Goal: Task Accomplishment & Management: Use online tool/utility

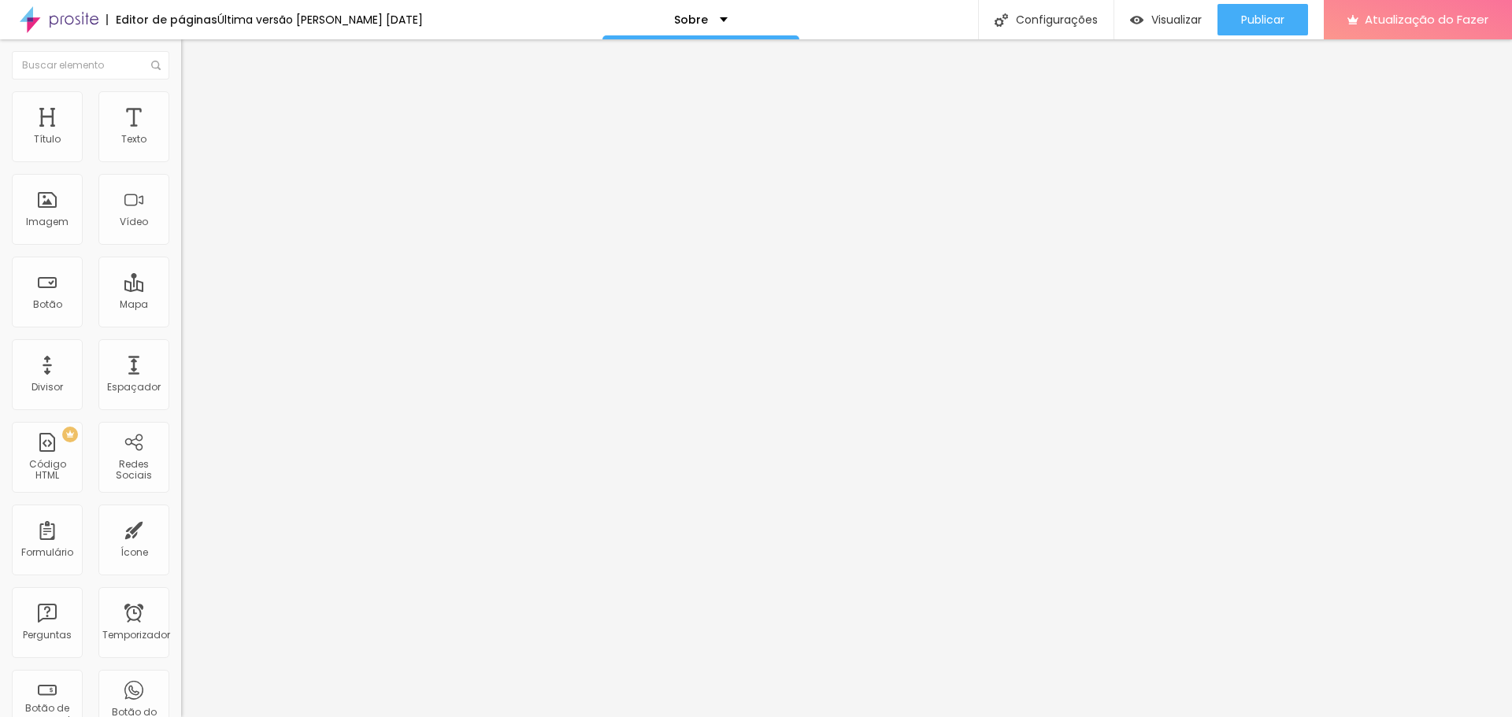
click at [31, 0] on html "Editor de páginas Última versão salva em 26/09/2024 Sobre Configurações Configu…" at bounding box center [756, 358] width 1512 height 717
click at [191, 135] on font "Trocar imagem" at bounding box center [229, 128] width 76 height 13
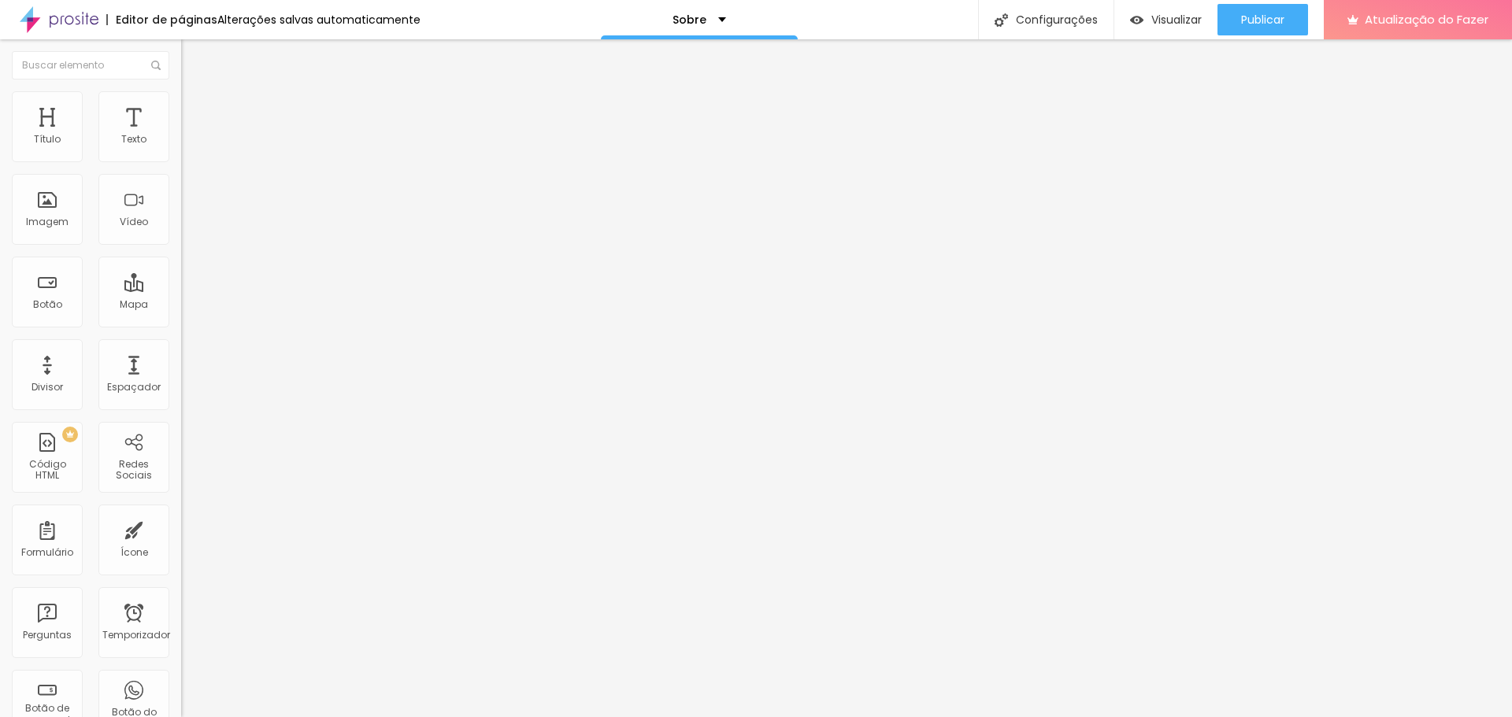
click at [181, 246] on font "Original" at bounding box center [200, 239] width 38 height 13
click at [181, 256] on span "Cinema" at bounding box center [200, 249] width 39 height 13
click at [181, 271] on span "Padrão" at bounding box center [198, 263] width 35 height 13
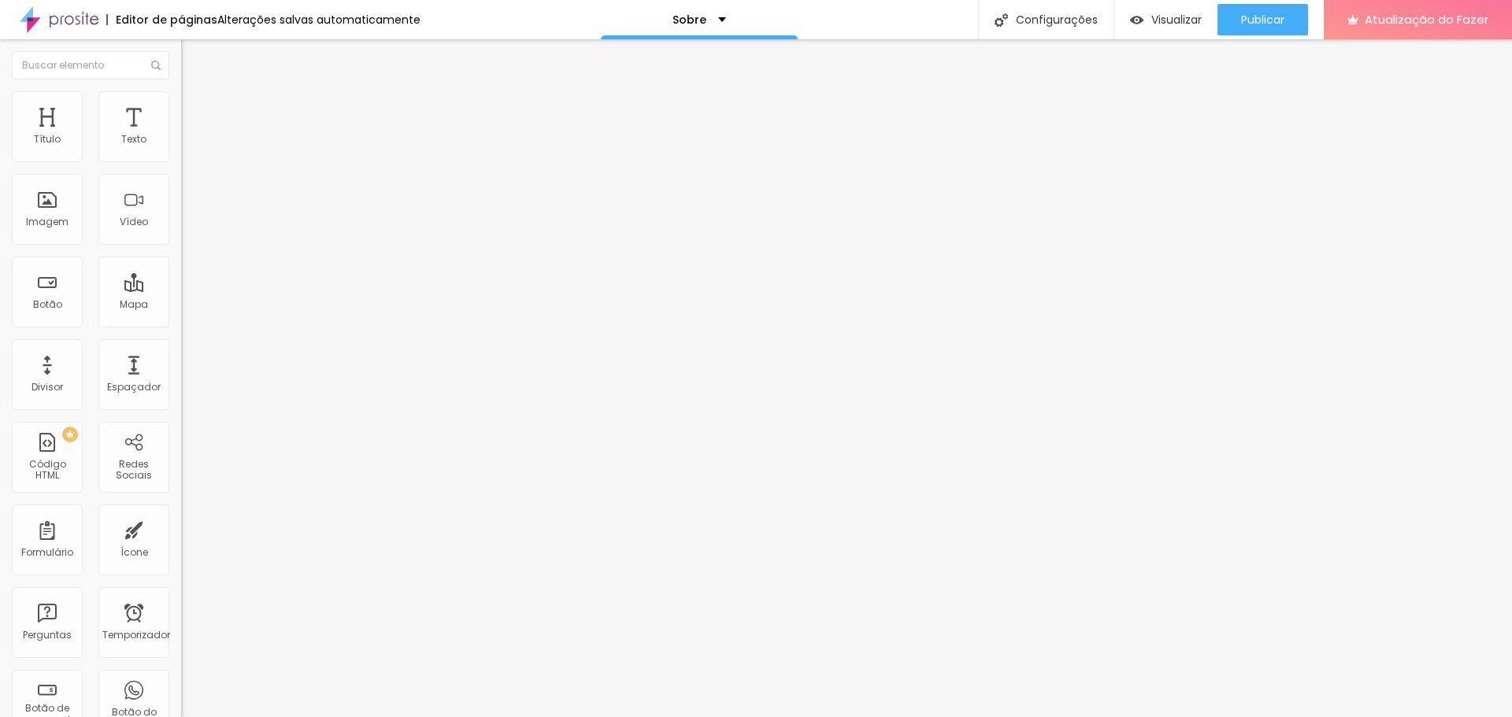
click at [181, 280] on font "Quadrado" at bounding box center [206, 273] width 51 height 13
click at [195, 111] on font "Avançado" at bounding box center [221, 117] width 52 height 13
type input "1"
type input "2"
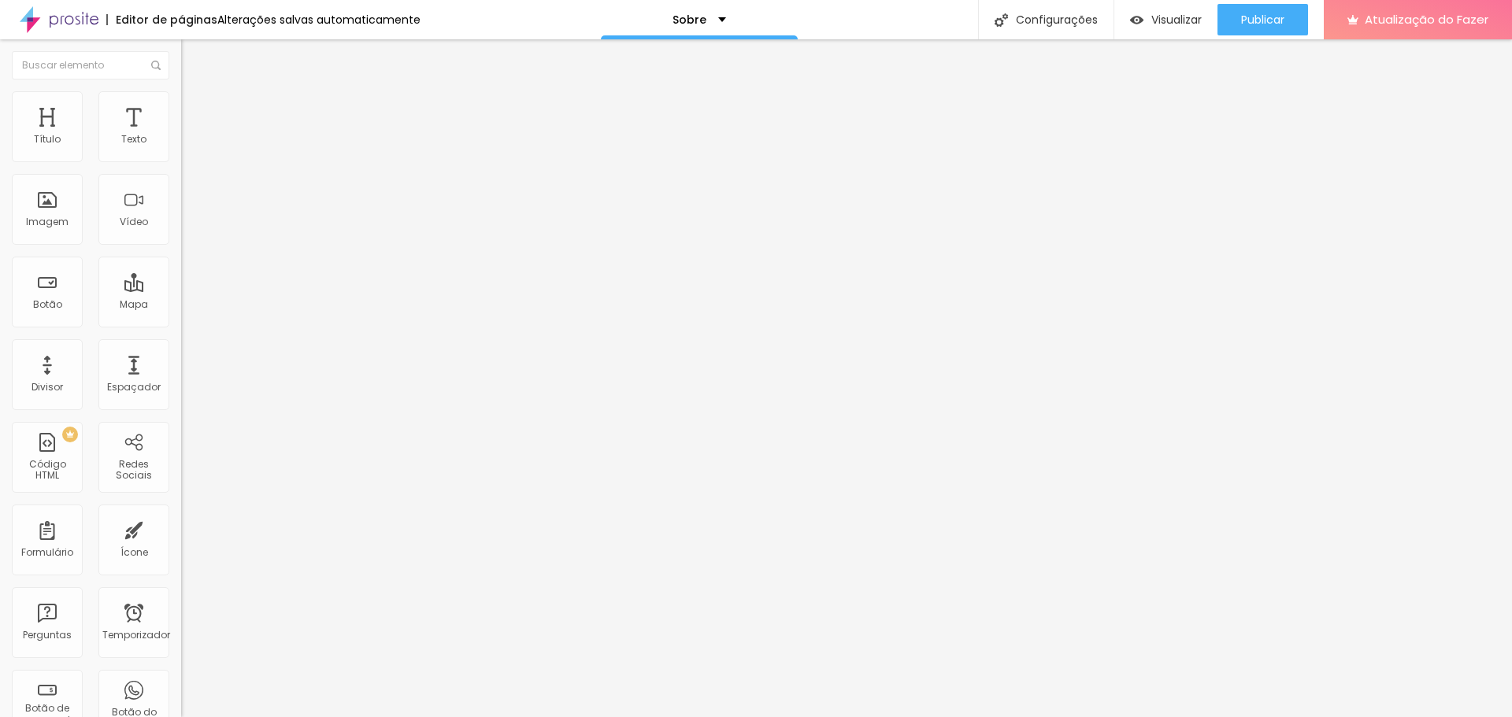
type input "2"
type input "3"
type input "5"
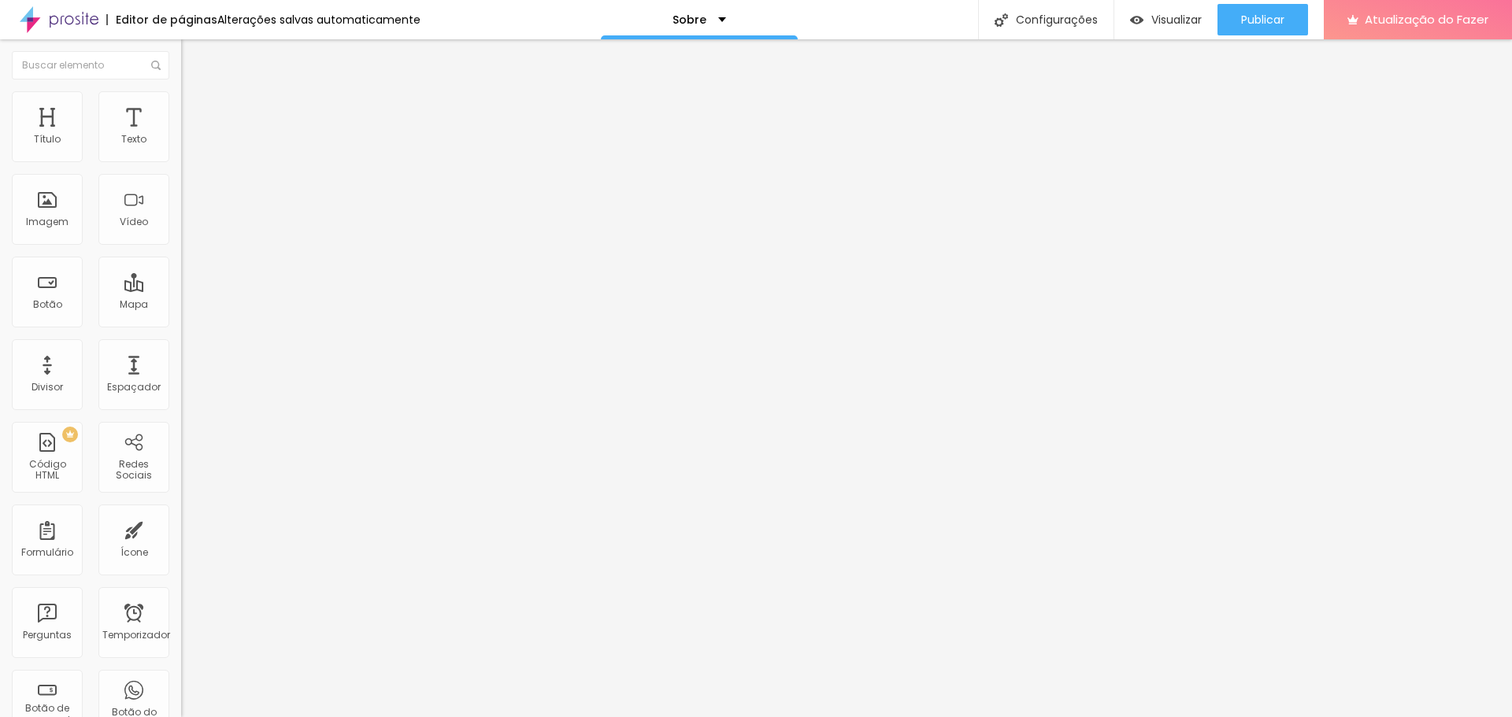
type input "7"
type input "8"
type input "9"
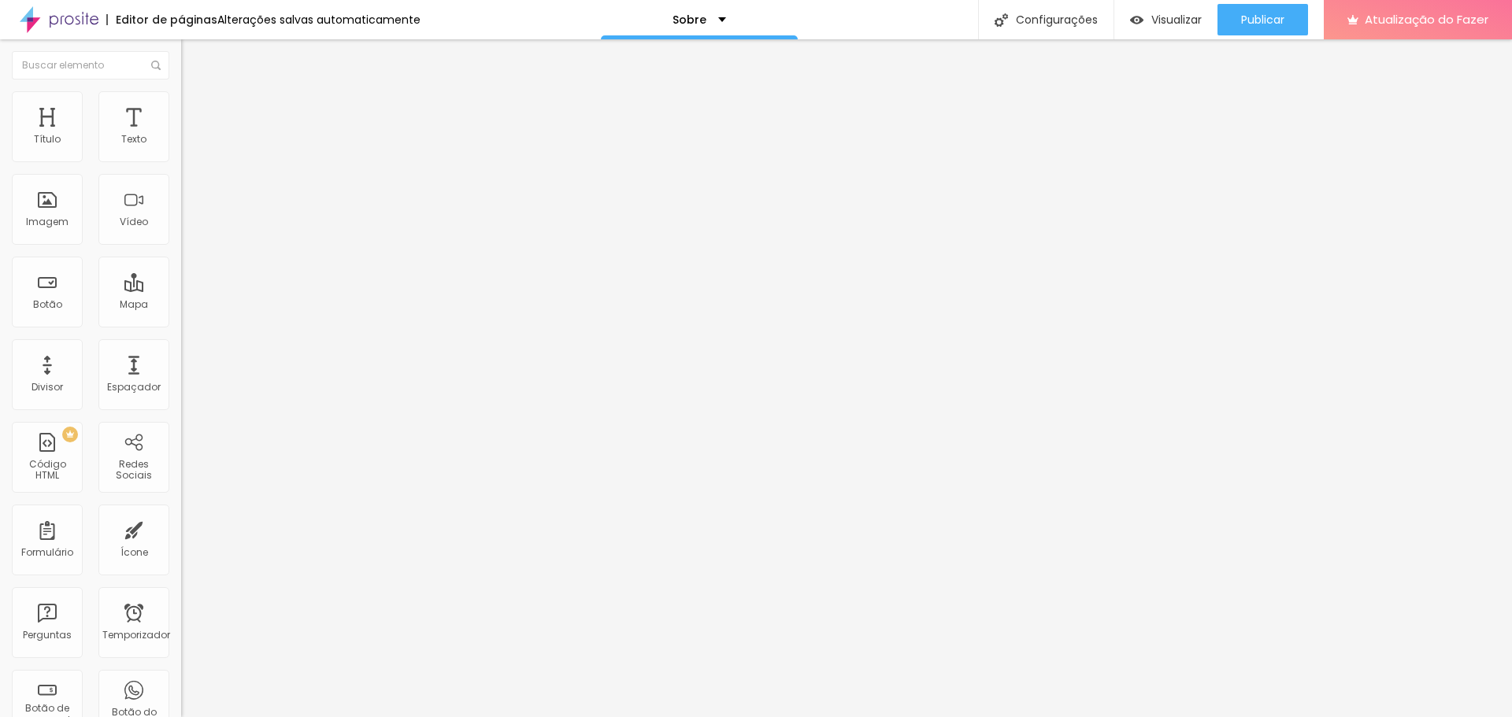
type input "9"
type input "10"
type input "11"
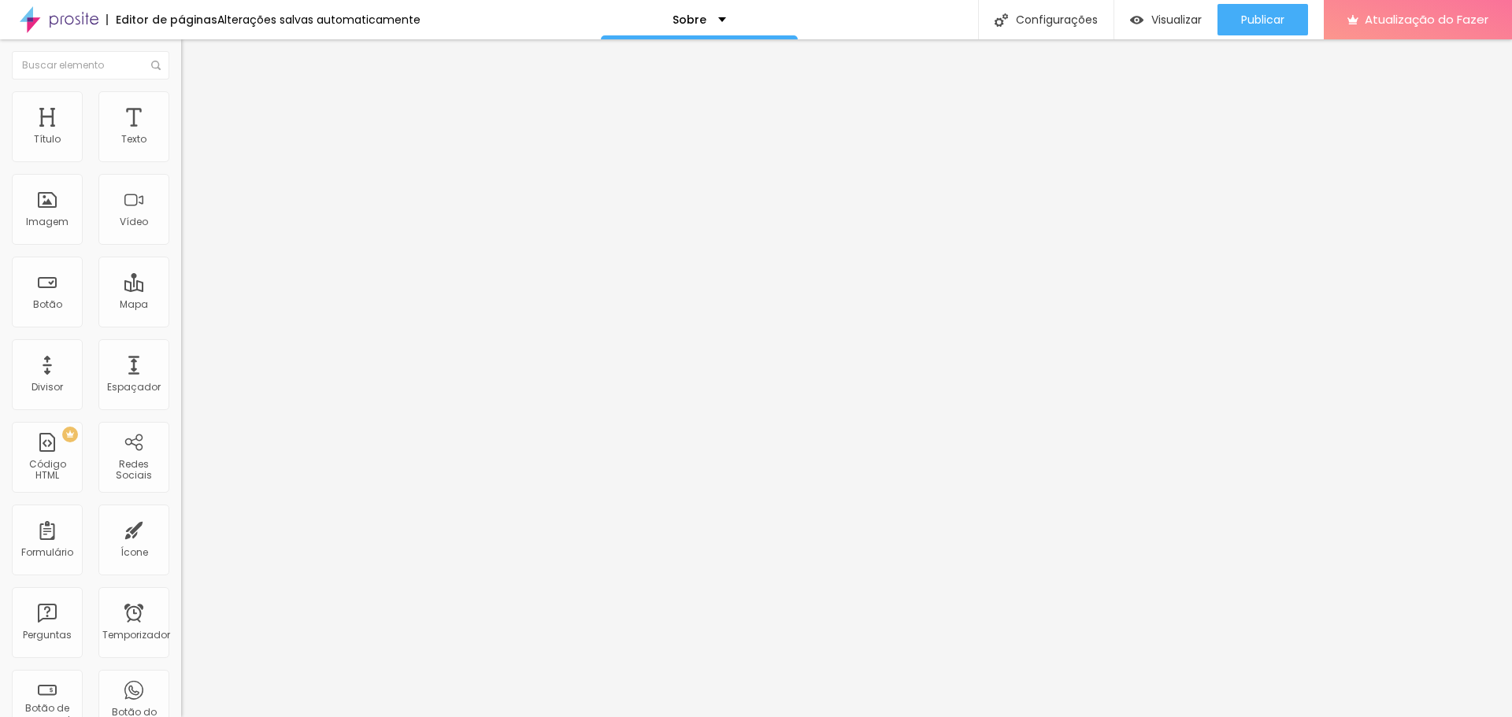
type input "12"
type input "13"
type input "16"
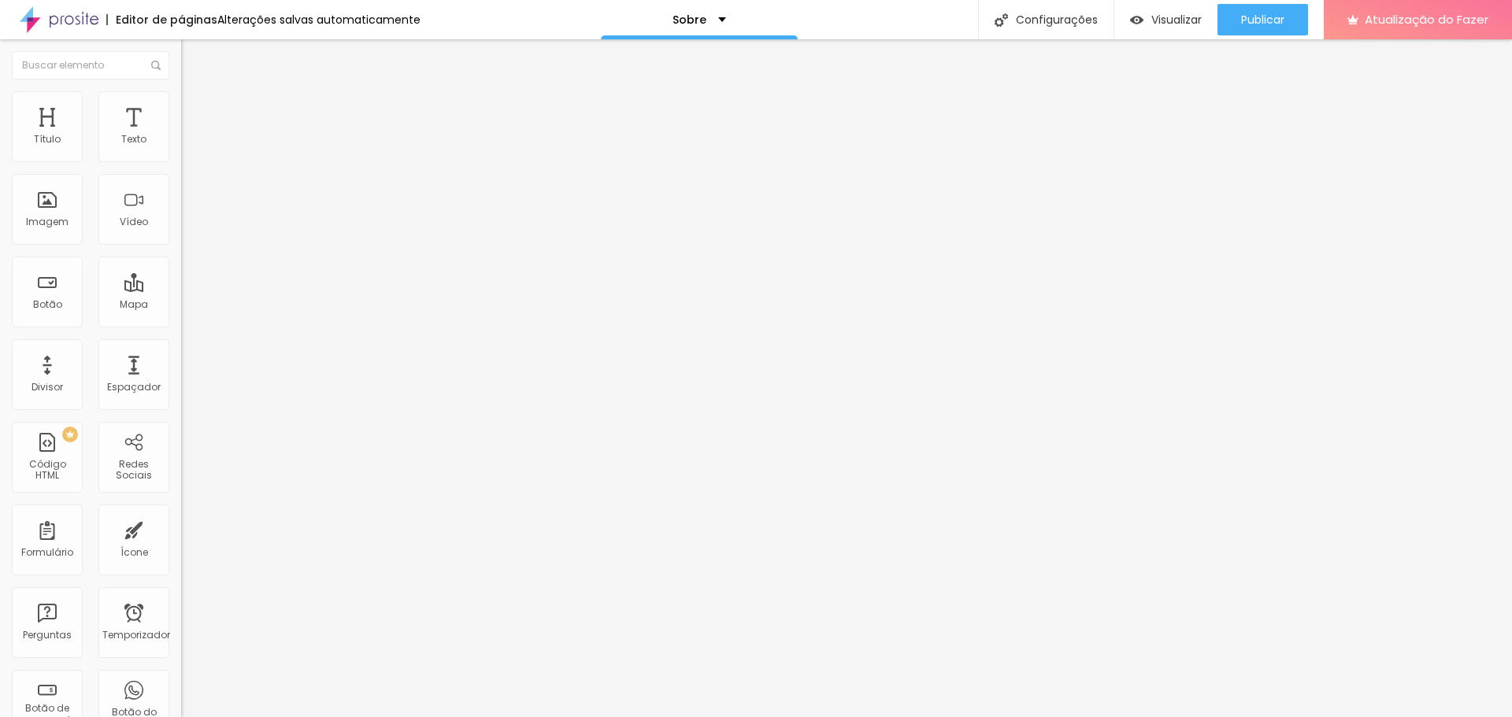
type input "16"
type input "12"
type input "0"
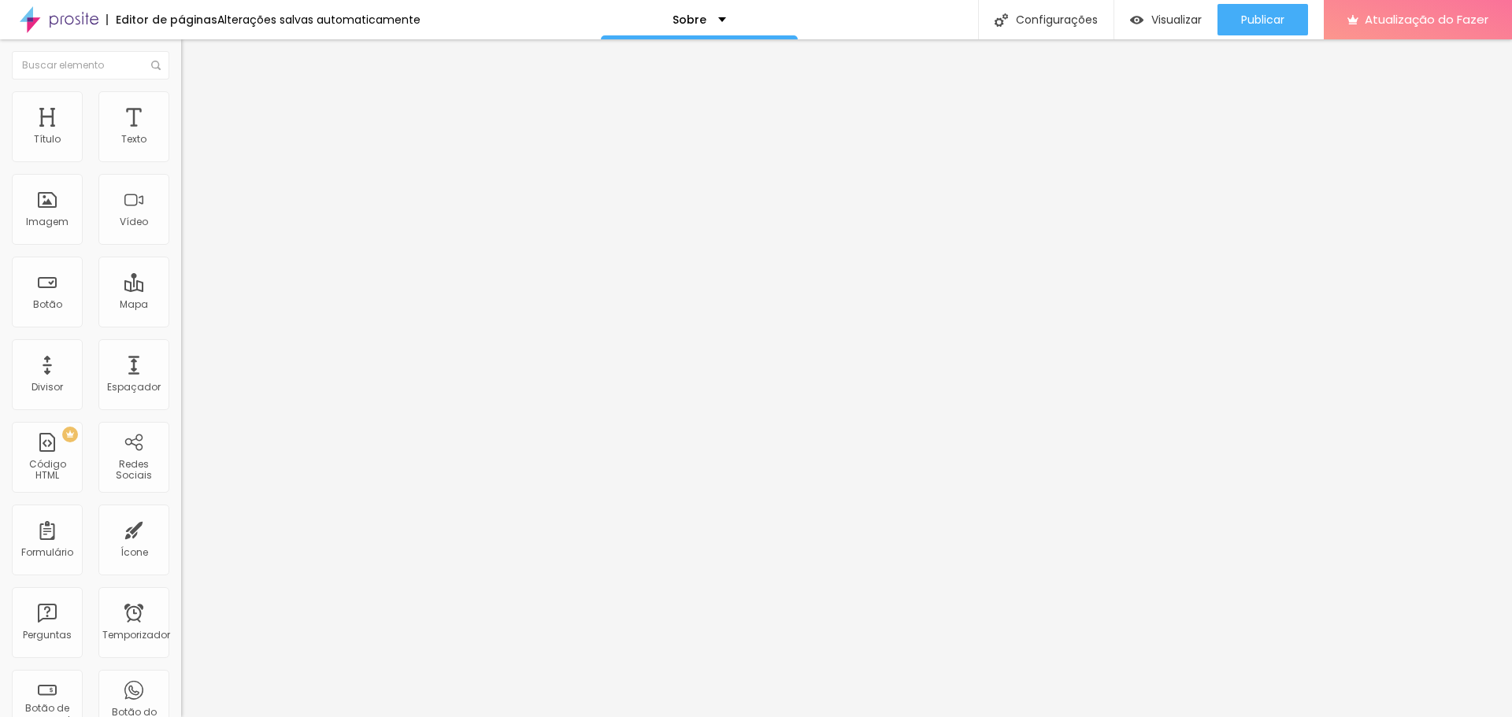
drag, startPoint x: 33, startPoint y: 186, endPoint x: 0, endPoint y: 191, distance: 33.4
click at [181, 528] on input "range" at bounding box center [232, 534] width 102 height 13
click at [181, 97] on img at bounding box center [188, 98] width 14 height 14
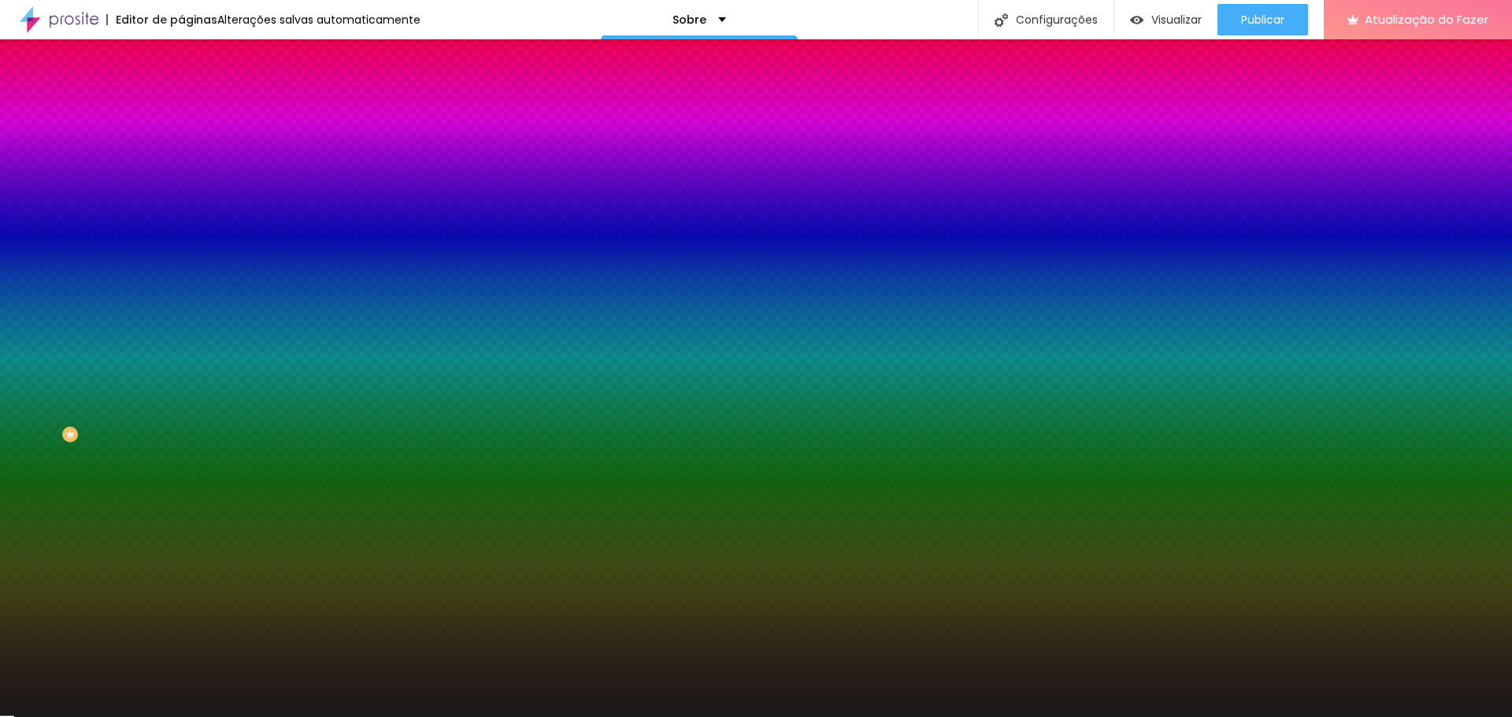
click at [195, 111] on font "Avançado" at bounding box center [221, 117] width 52 height 13
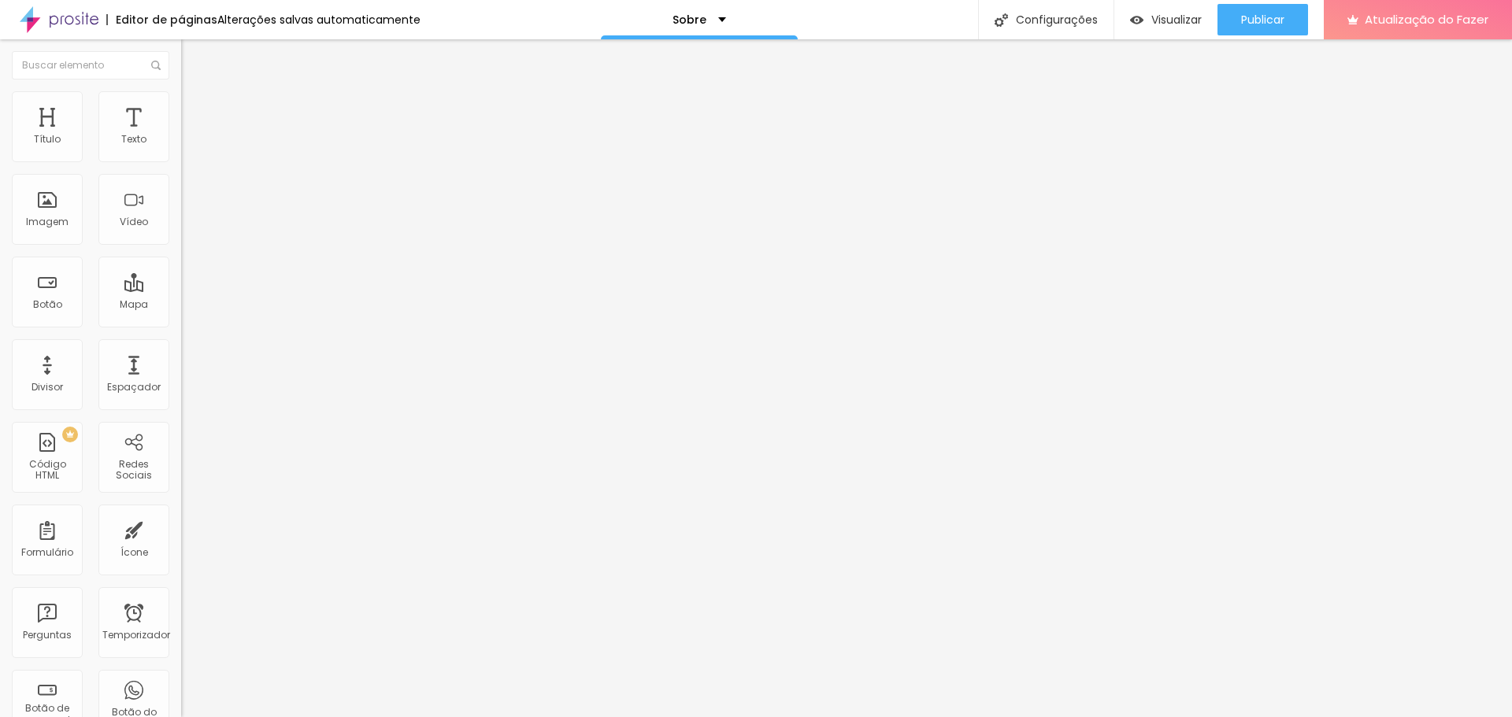
type input "5"
type input "10"
type input "15"
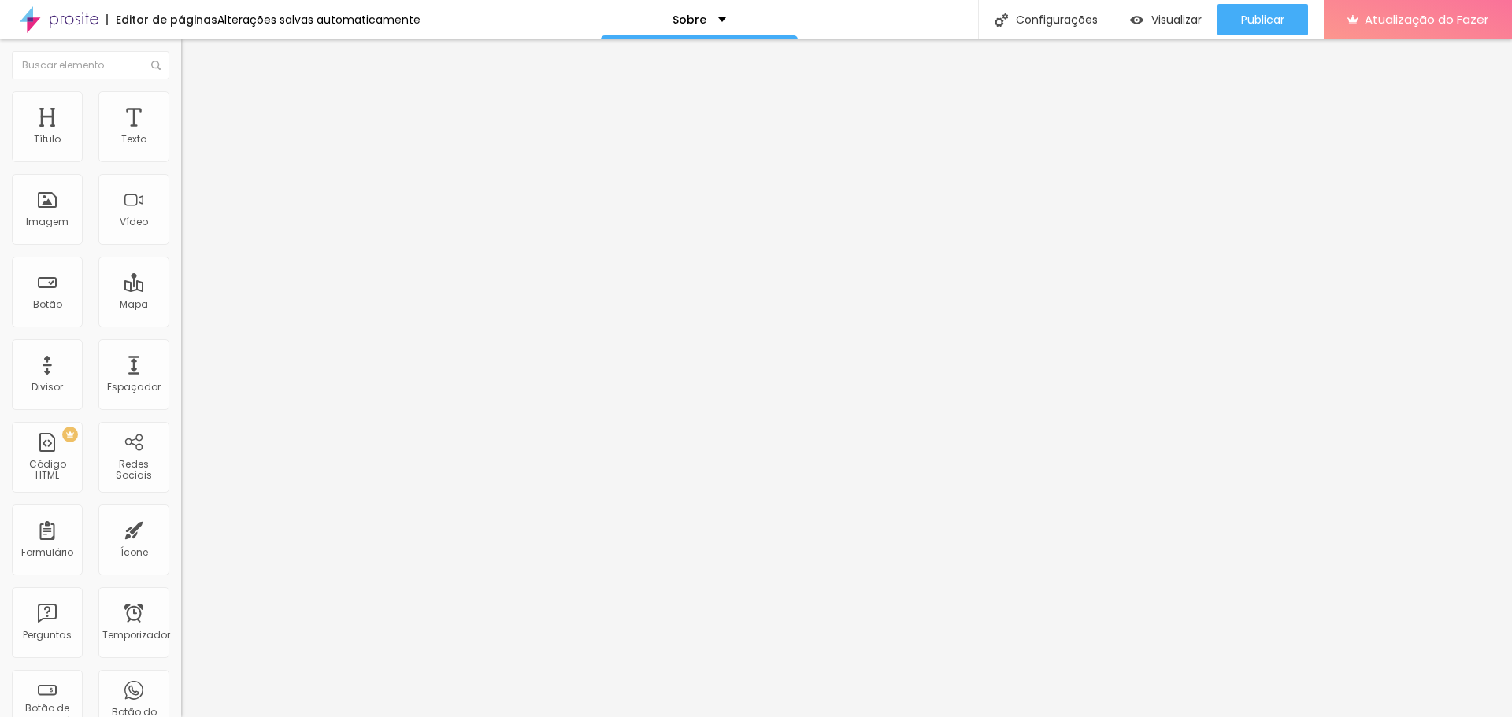
type input "15"
type input "30"
type input "0"
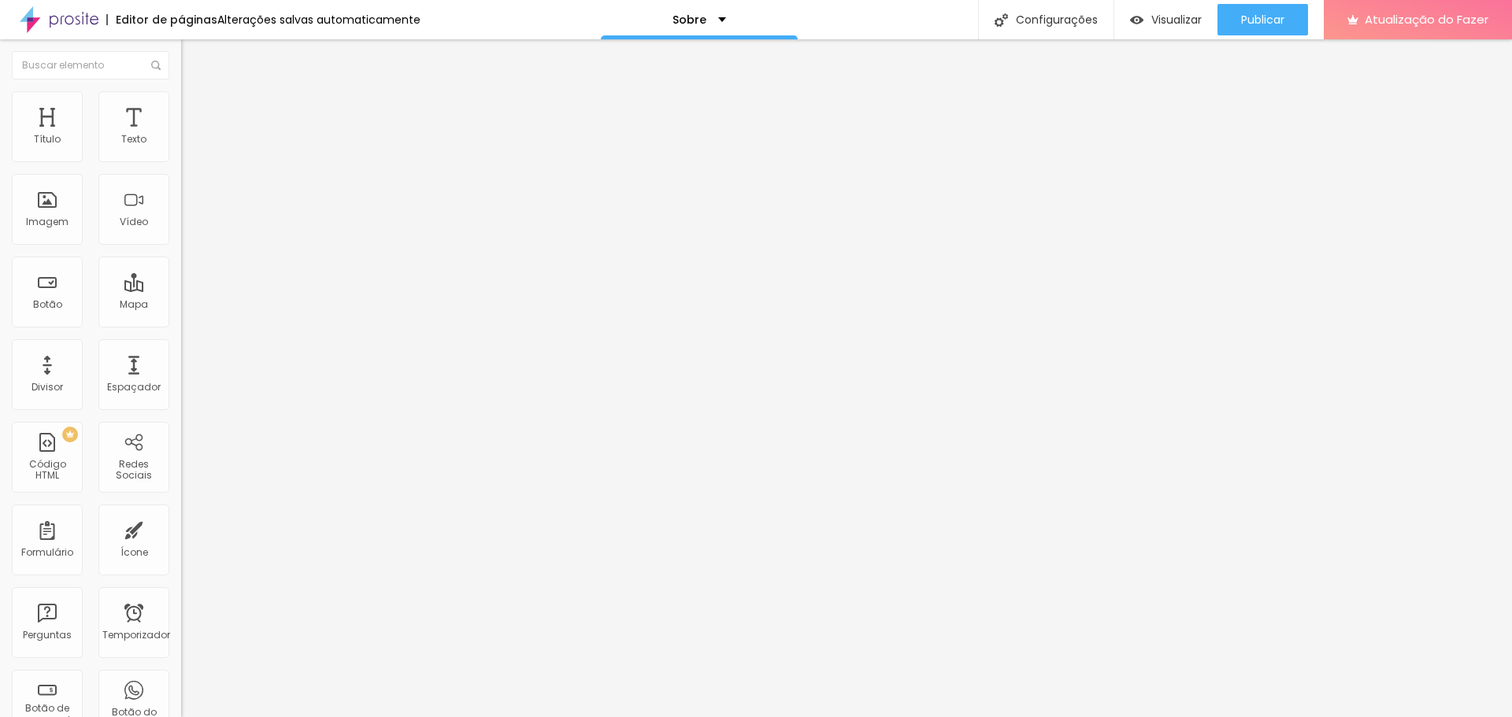
drag, startPoint x: 34, startPoint y: 150, endPoint x: 0, endPoint y: 161, distance: 35.4
click at [181, 306] on input "range" at bounding box center [232, 312] width 102 height 13
type input "28"
type input "434"
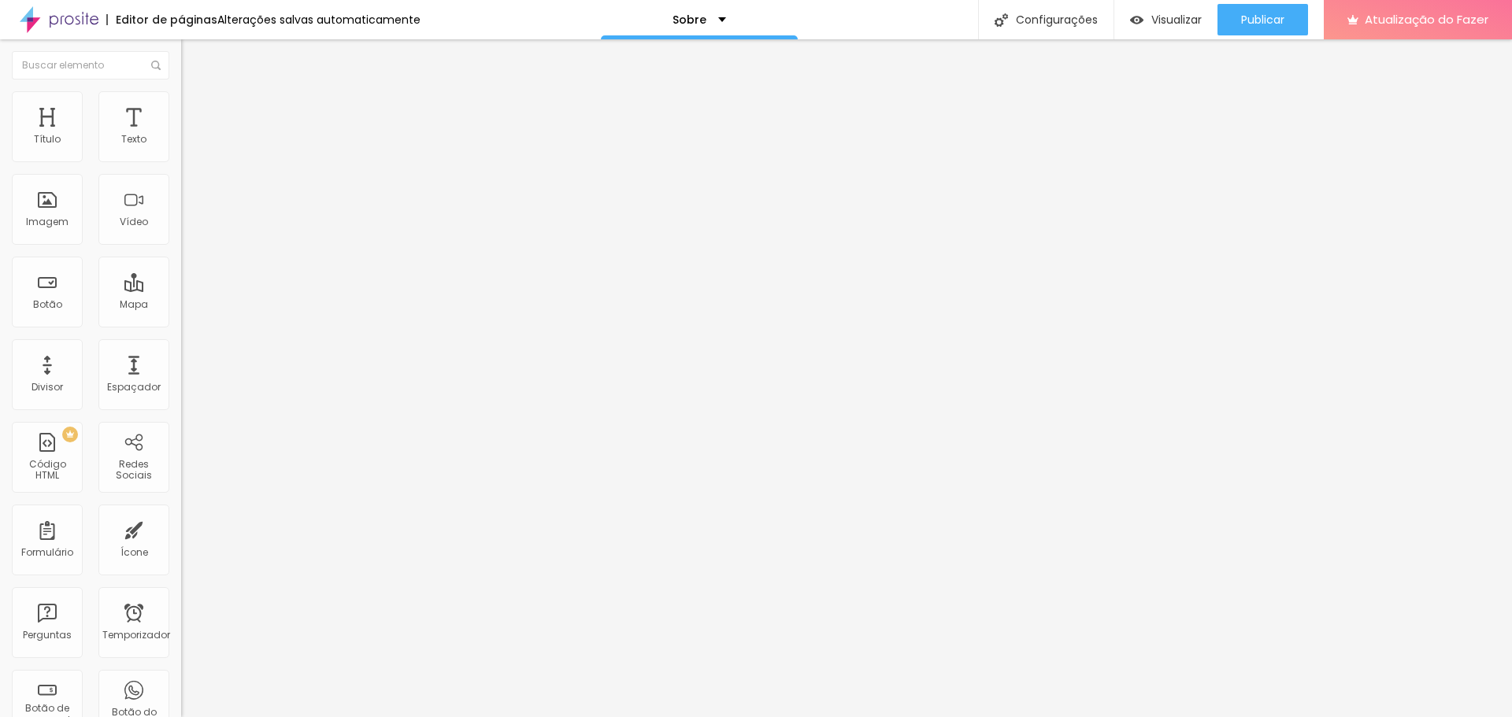
type input "434"
type input "439"
type input "445"
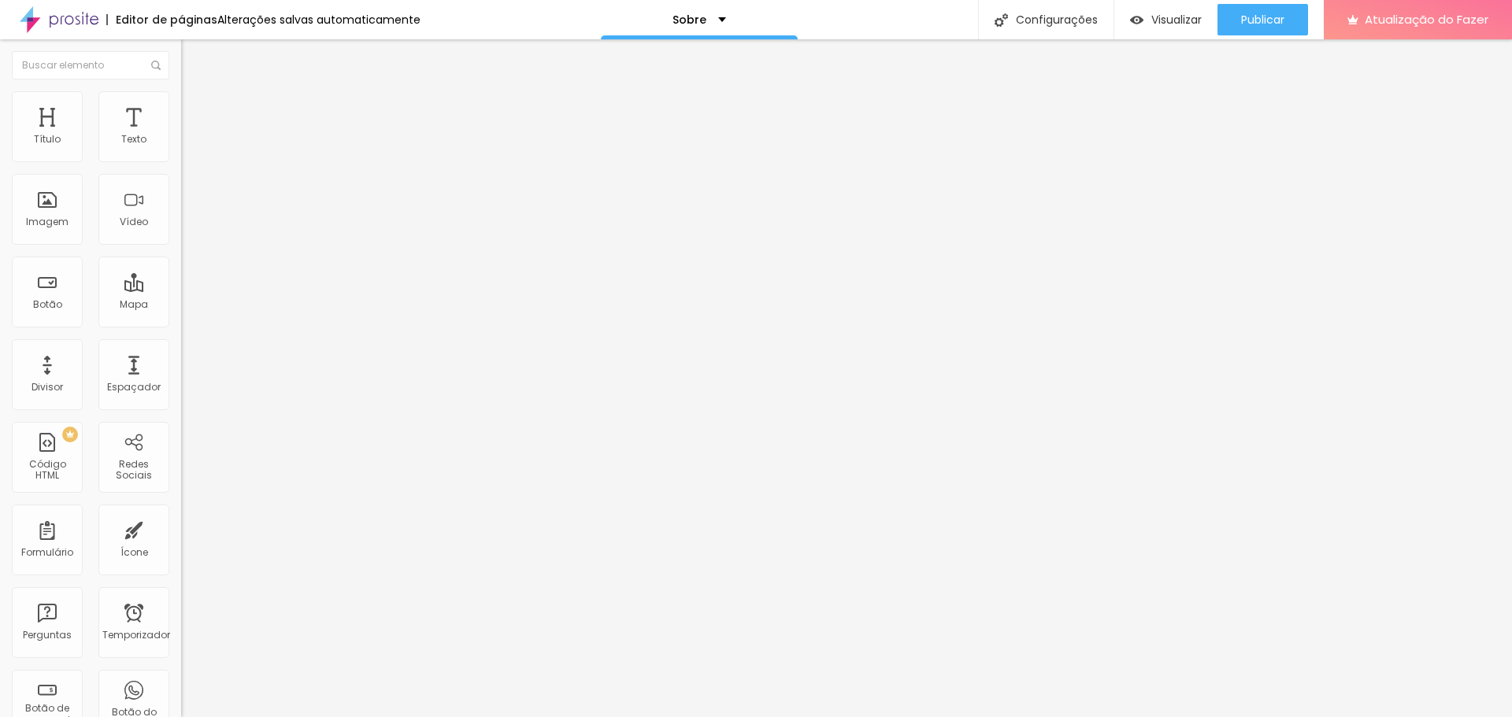
type input "450"
type input "455"
type input "466"
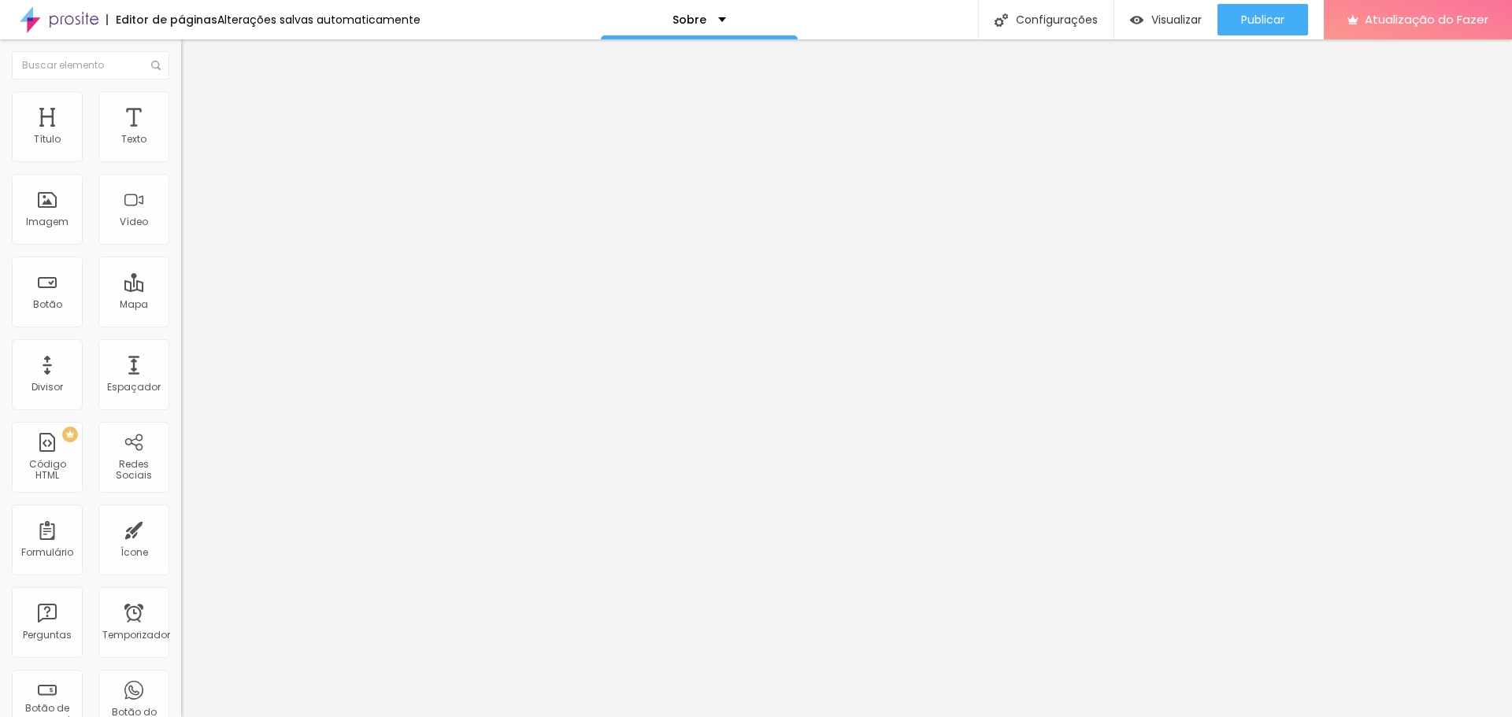
type input "466"
type input "497"
type input "500"
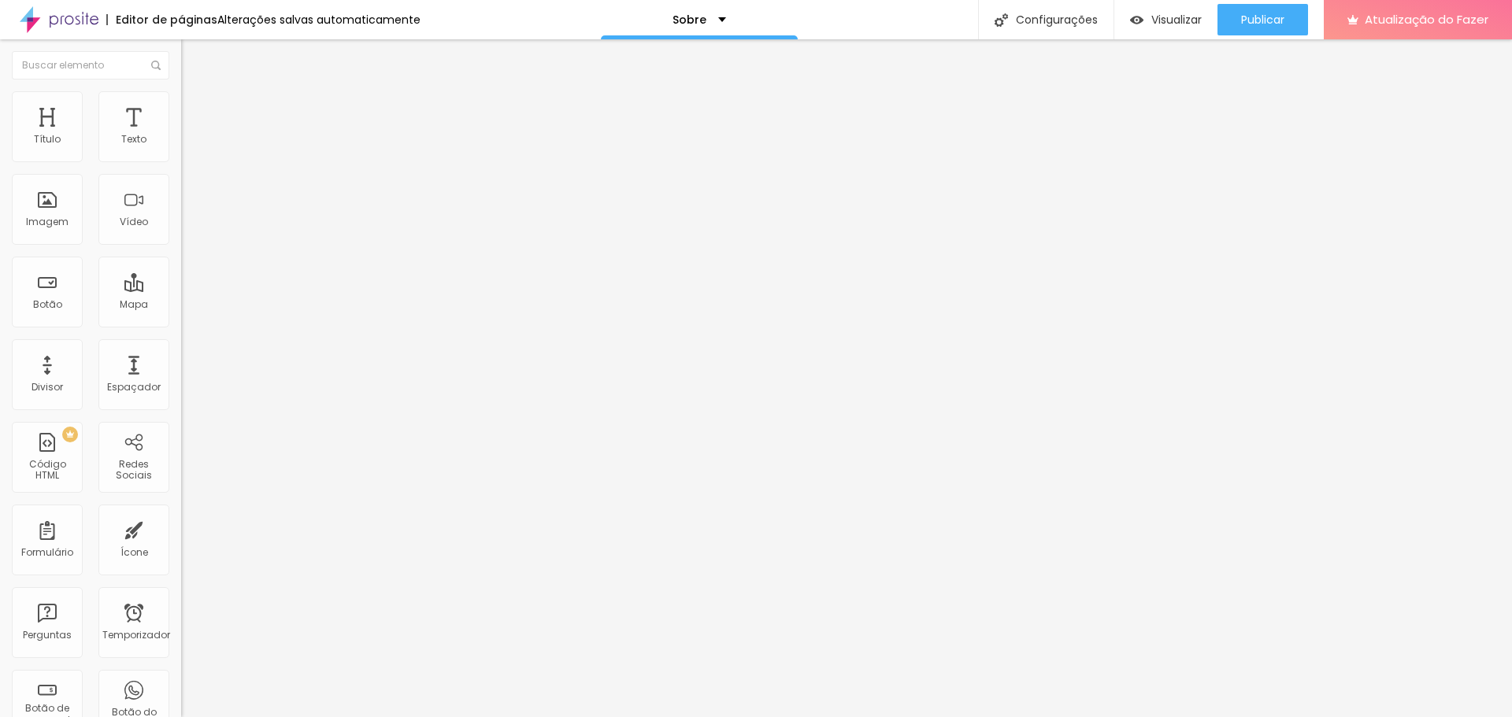
type input "429"
type input "266"
type input "155"
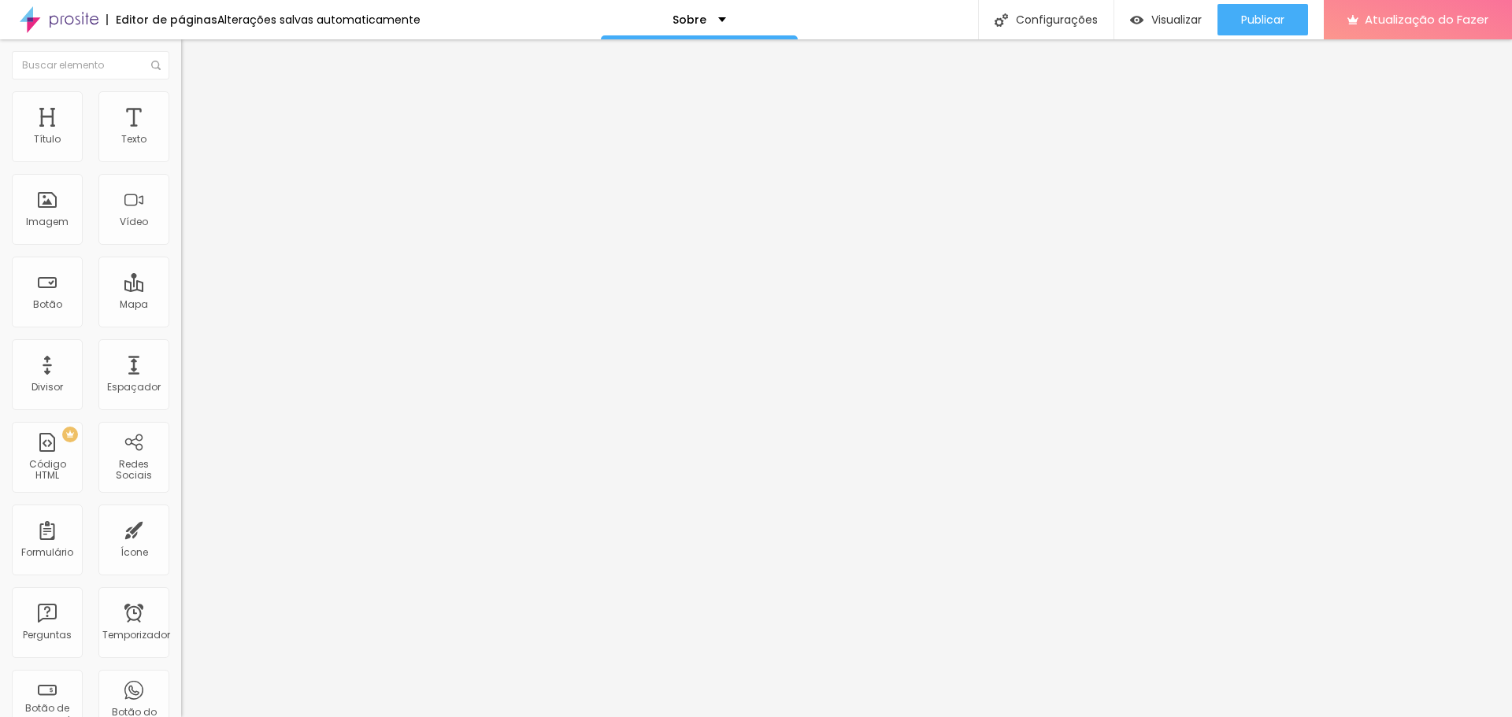
type input "155"
type input "50"
type input "0"
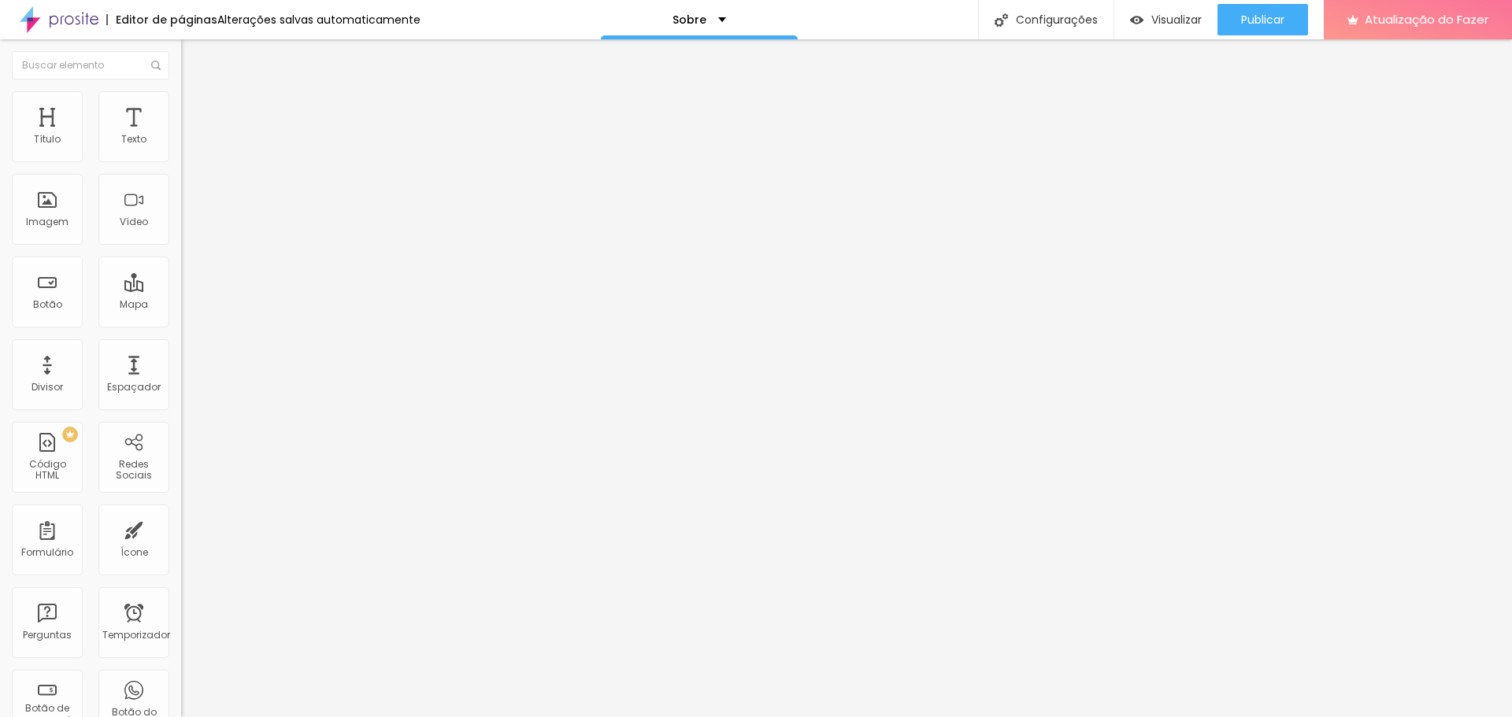
drag, startPoint x: 100, startPoint y: 182, endPoint x: 0, endPoint y: 182, distance: 100.0
click at [181, 528] on input "range" at bounding box center [232, 534] width 102 height 13
click at [195, 107] on font "Estilo" at bounding box center [207, 101] width 24 height 13
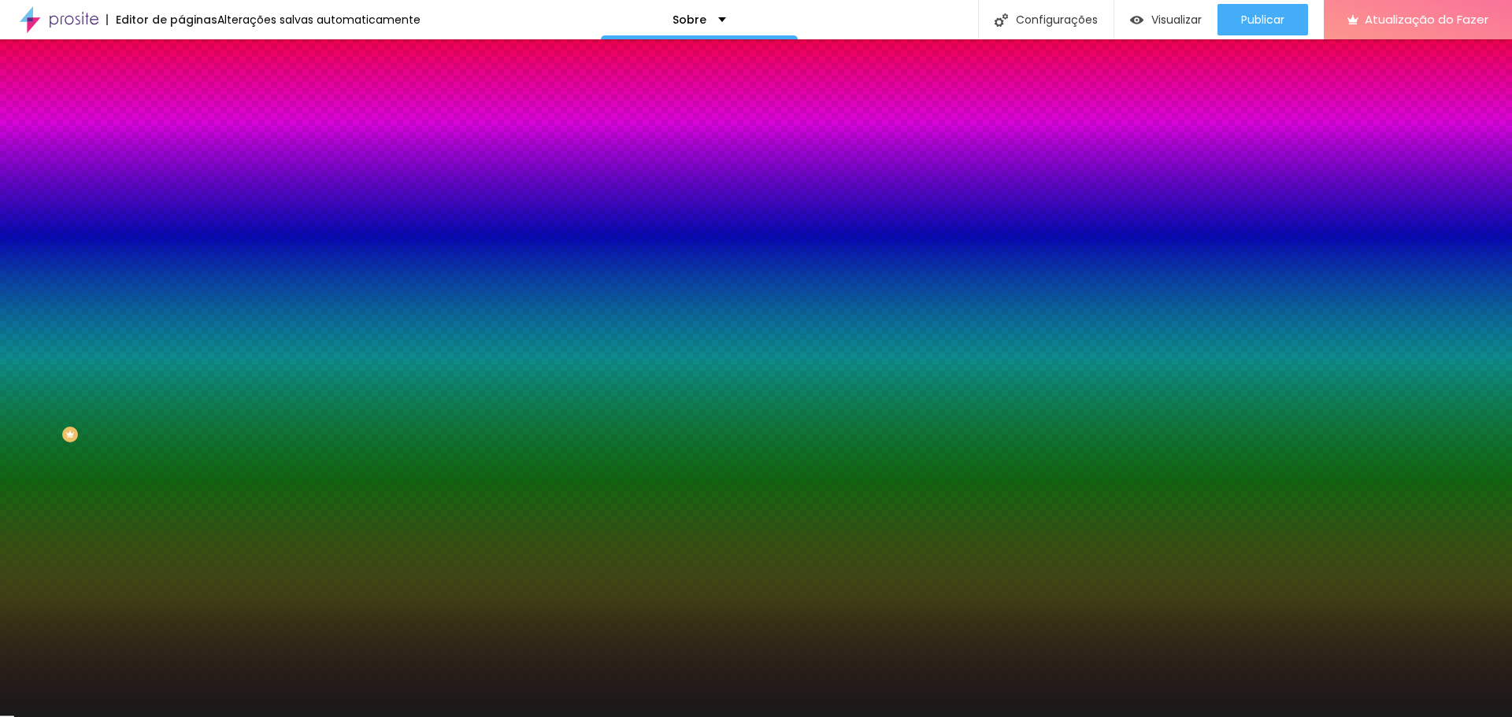
click at [181, 90] on img at bounding box center [188, 83] width 14 height 14
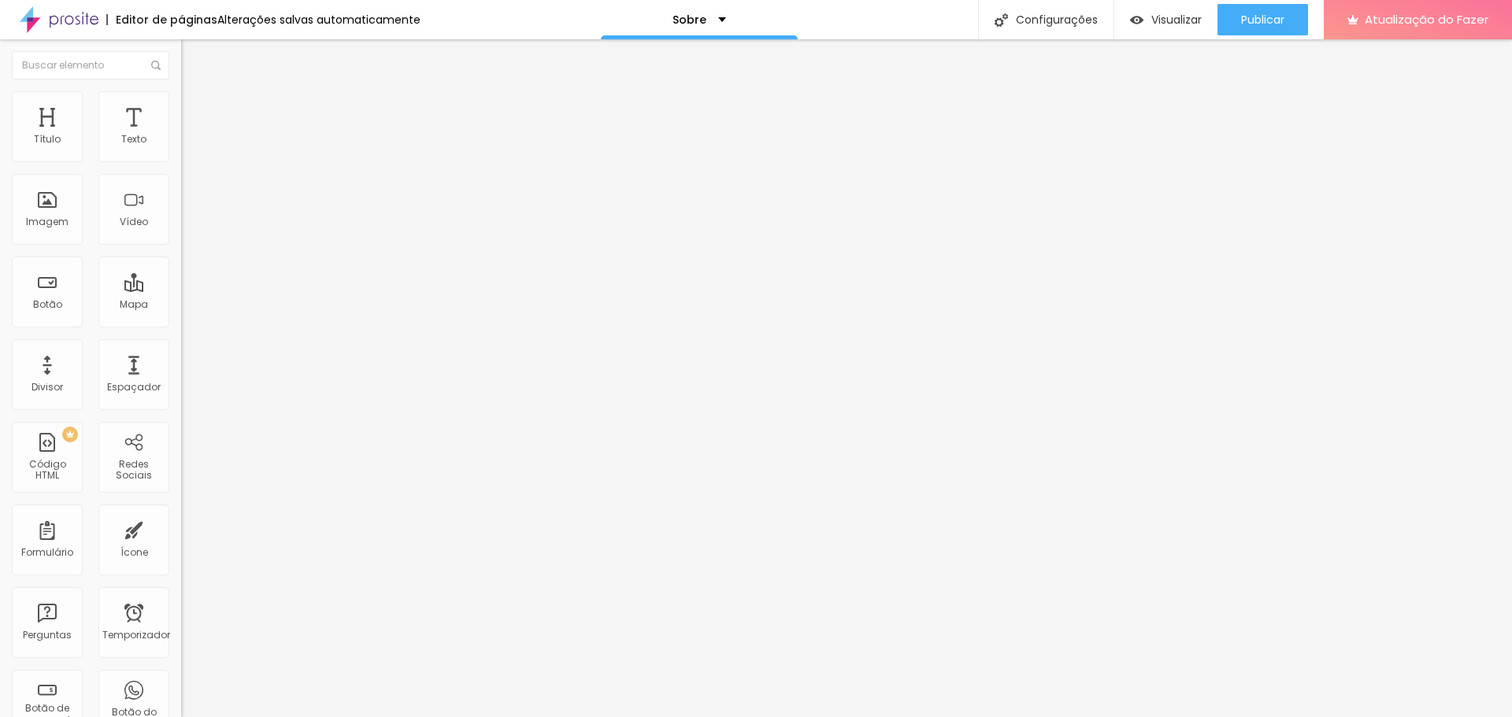
click at [181, 143] on span "Completo" at bounding box center [205, 136] width 48 height 13
click at [181, 153] on span "Encaixotado" at bounding box center [211, 145] width 61 height 13
click at [181, 166] on div "Completo" at bounding box center [271, 161] width 181 height 9
click at [1254, 9] on div "Publicar" at bounding box center [1262, 19] width 43 height 31
click at [1165, 19] on font "Visualizar" at bounding box center [1162, 20] width 50 height 16
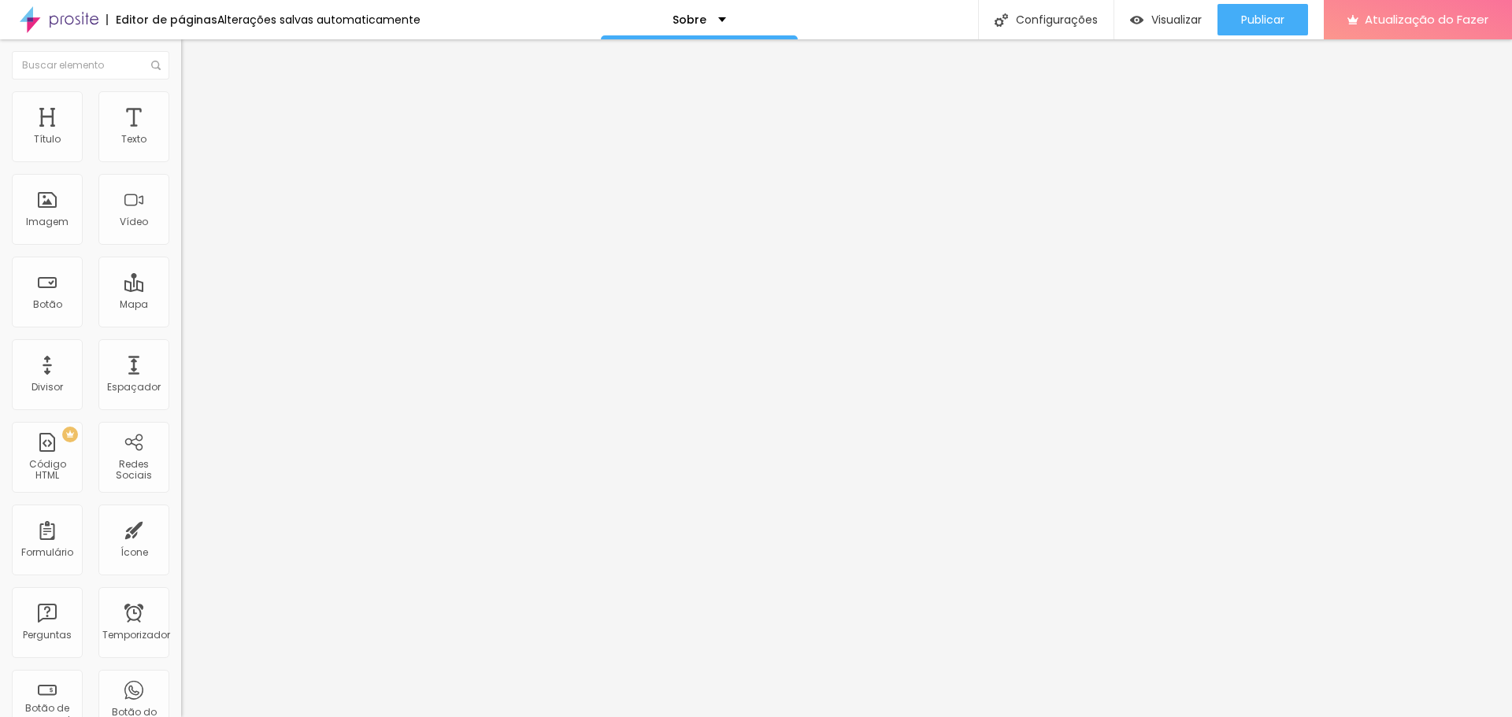
click at [191, 135] on font "Trocar imagem" at bounding box center [229, 128] width 76 height 13
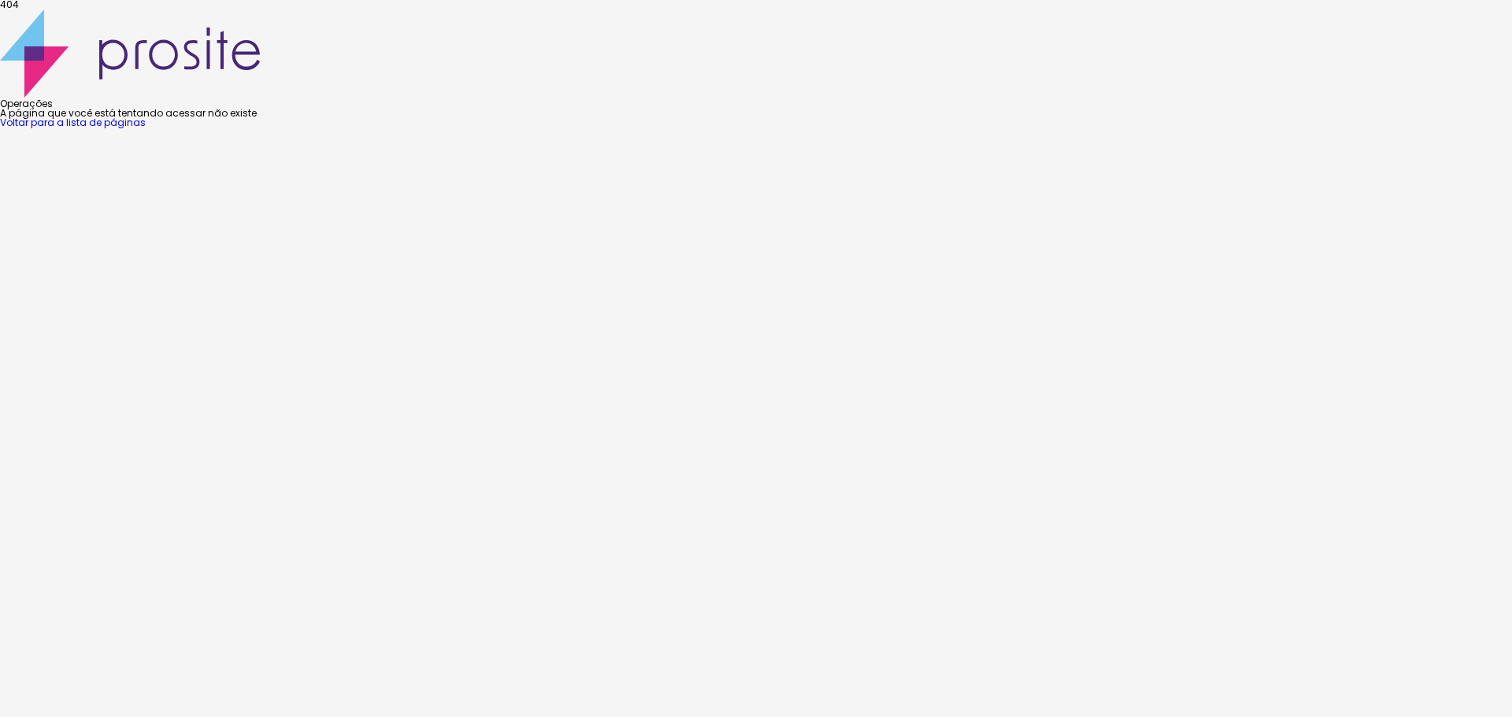
click at [146, 129] on font "Voltar para a lista de páginas" at bounding box center [73, 122] width 146 height 13
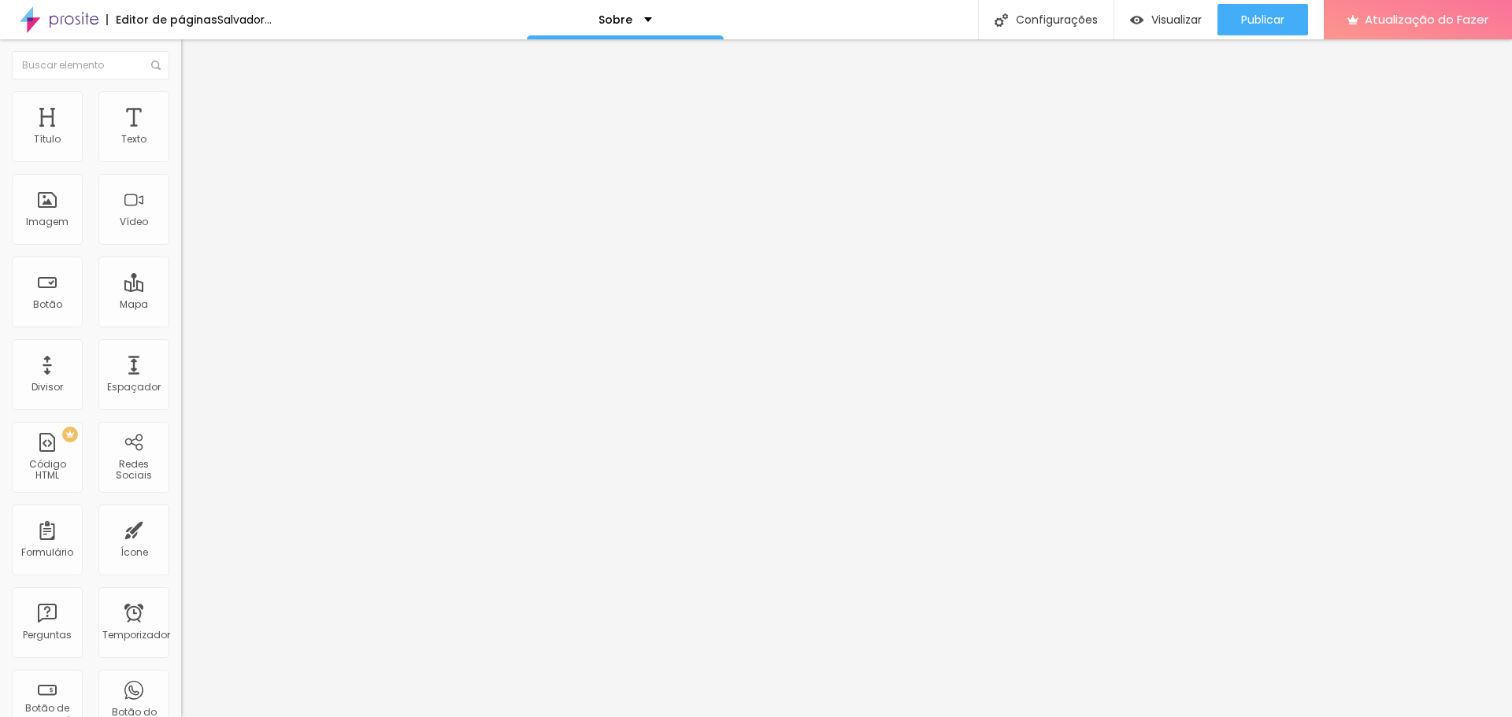
click at [191, 135] on font "Adicionar imagem" at bounding box center [237, 128] width 92 height 13
click at [181, 143] on font "Encaixotado" at bounding box center [211, 136] width 61 height 13
click at [181, 168] on font "Completo" at bounding box center [205, 160] width 48 height 13
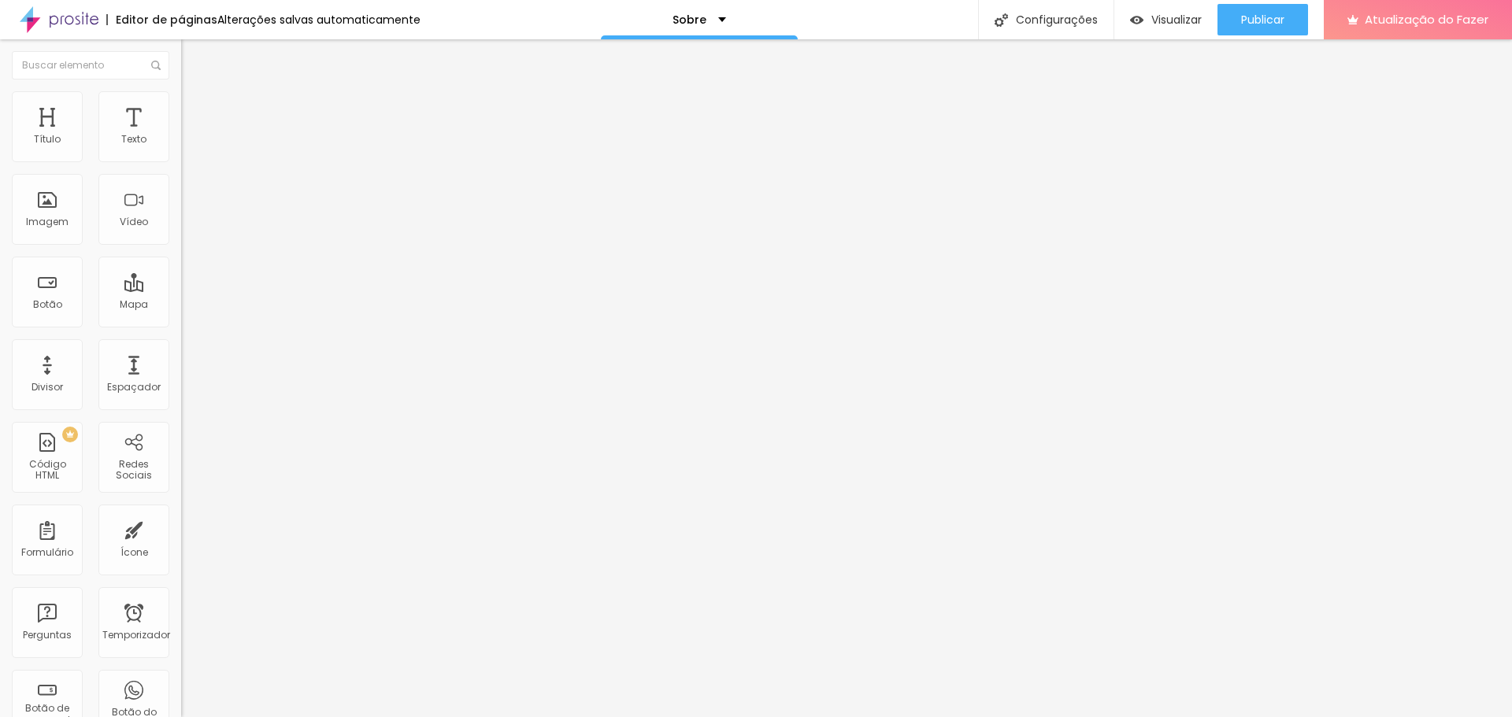
click at [181, 107] on li "Avançado" at bounding box center [271, 115] width 181 height 16
type input "10"
type input "0"
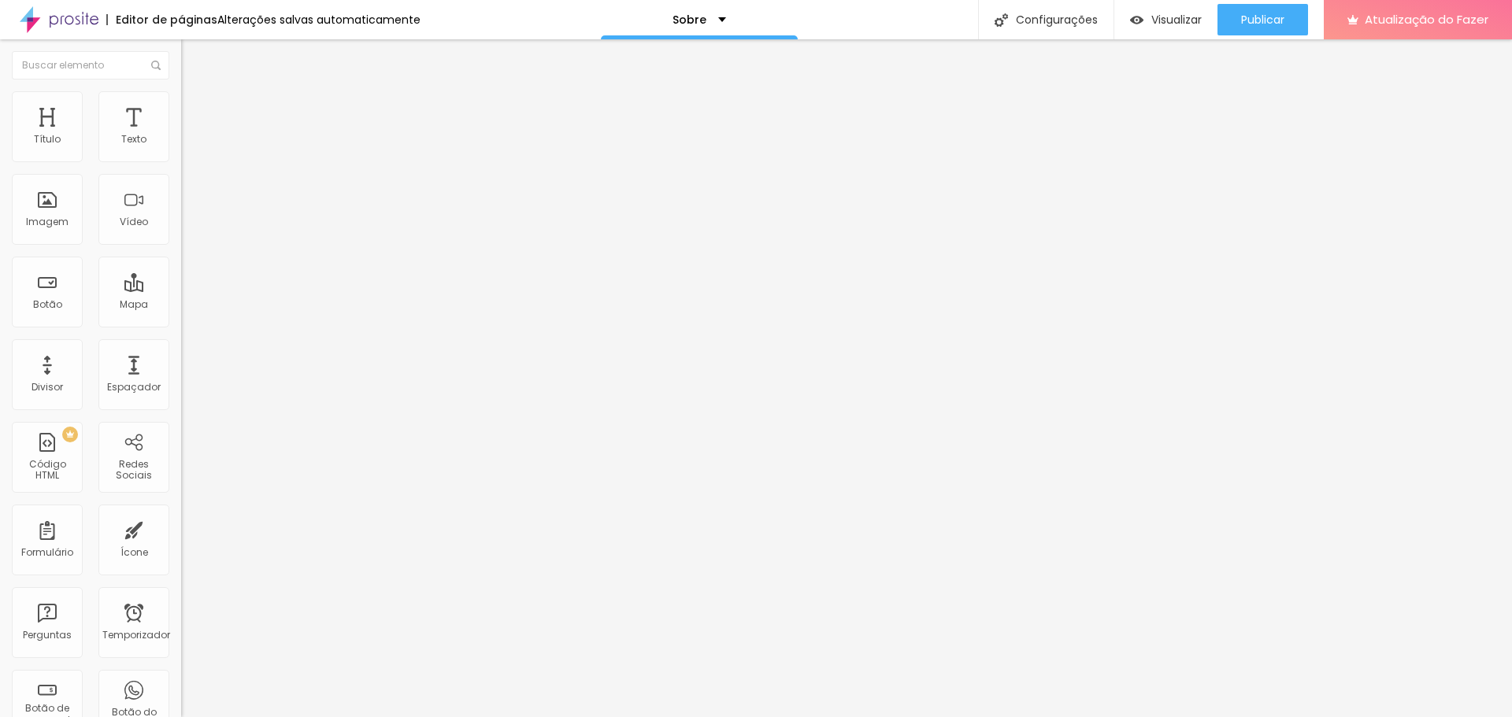
drag, startPoint x: 26, startPoint y: 154, endPoint x: 0, endPoint y: 154, distance: 26.0
type input "0"
click at [181, 306] on input "range" at bounding box center [232, 312] width 102 height 13
type input "7"
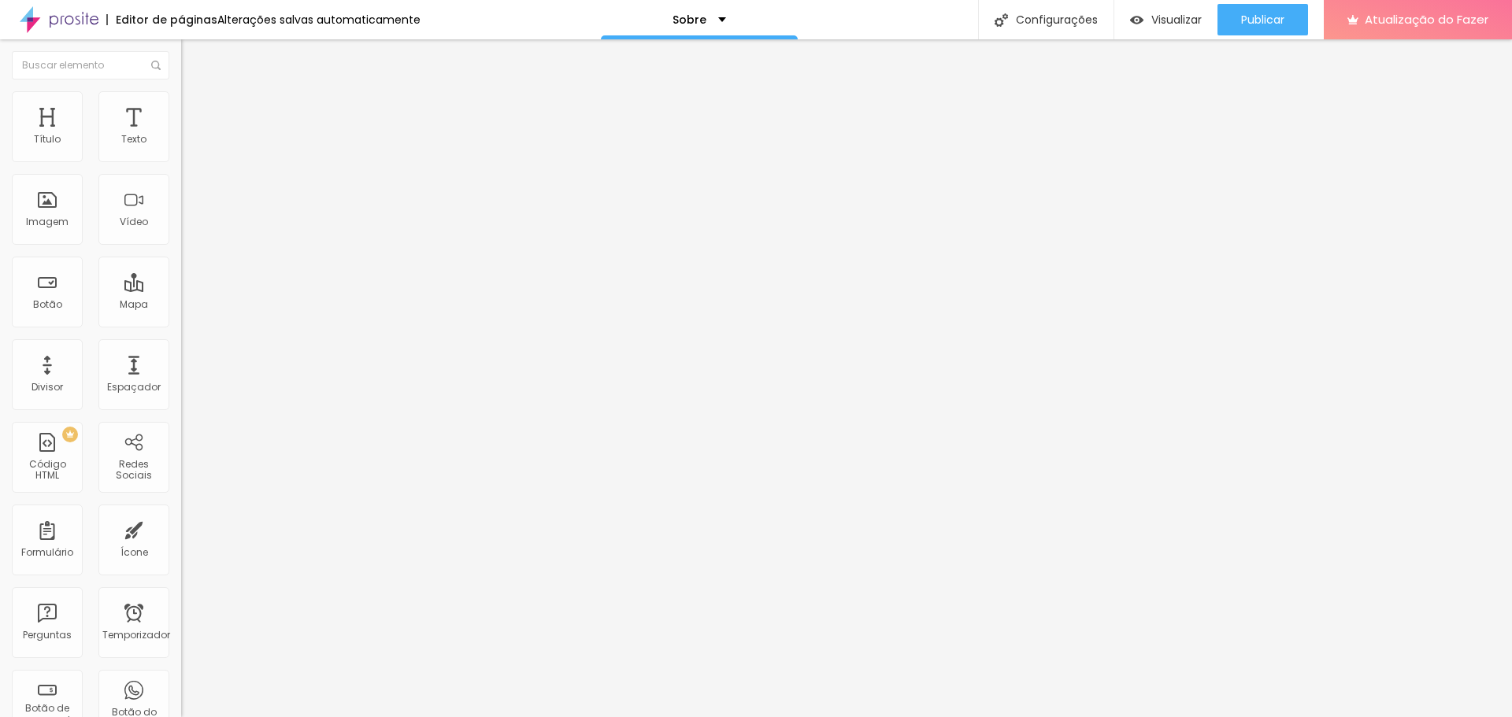
type input "0"
drag, startPoint x: 38, startPoint y: 187, endPoint x: 0, endPoint y: 187, distance: 37.8
type input "0"
click at [181, 528] on input "range" at bounding box center [232, 534] width 102 height 13
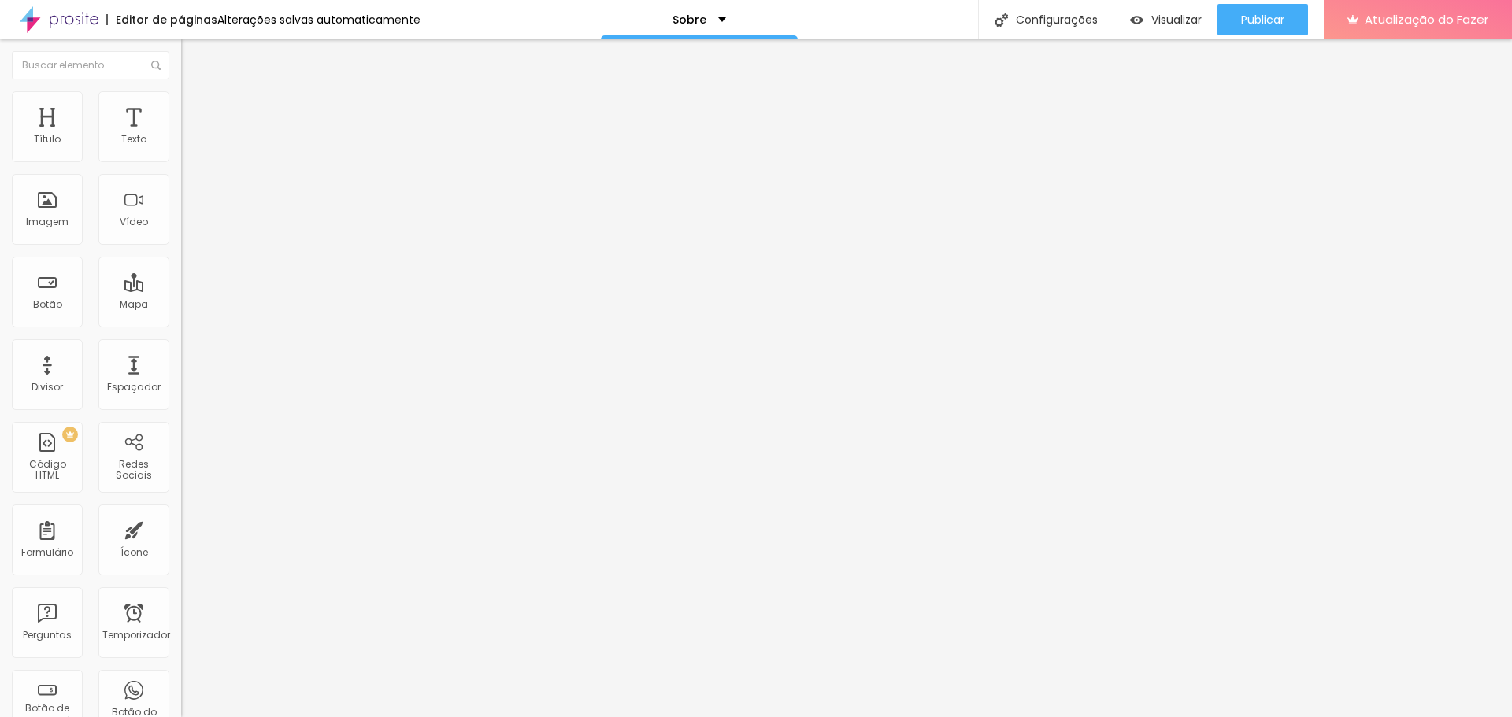
click at [181, 98] on img at bounding box center [188, 98] width 14 height 14
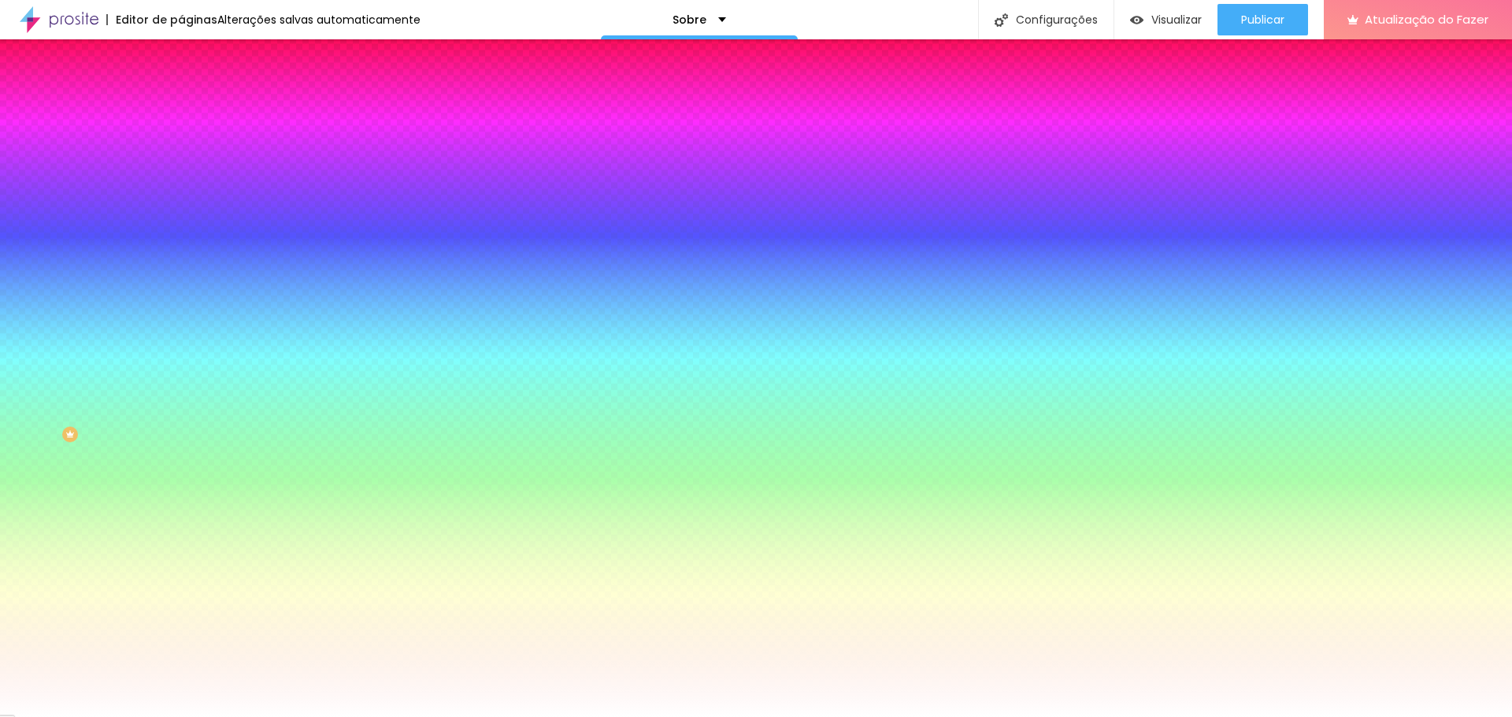
click at [181, 90] on img at bounding box center [188, 83] width 14 height 14
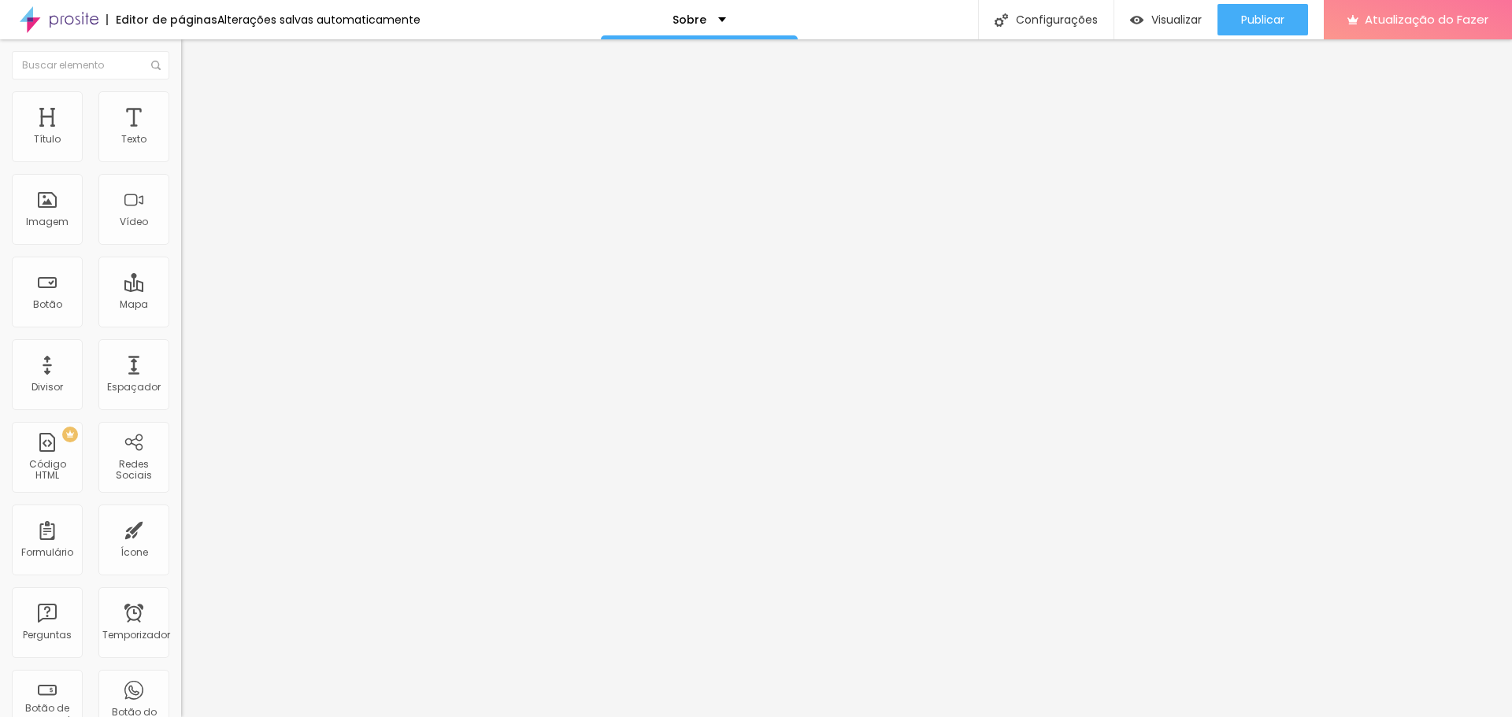
click at [181, 102] on img at bounding box center [188, 98] width 14 height 14
type input "90"
type input "85"
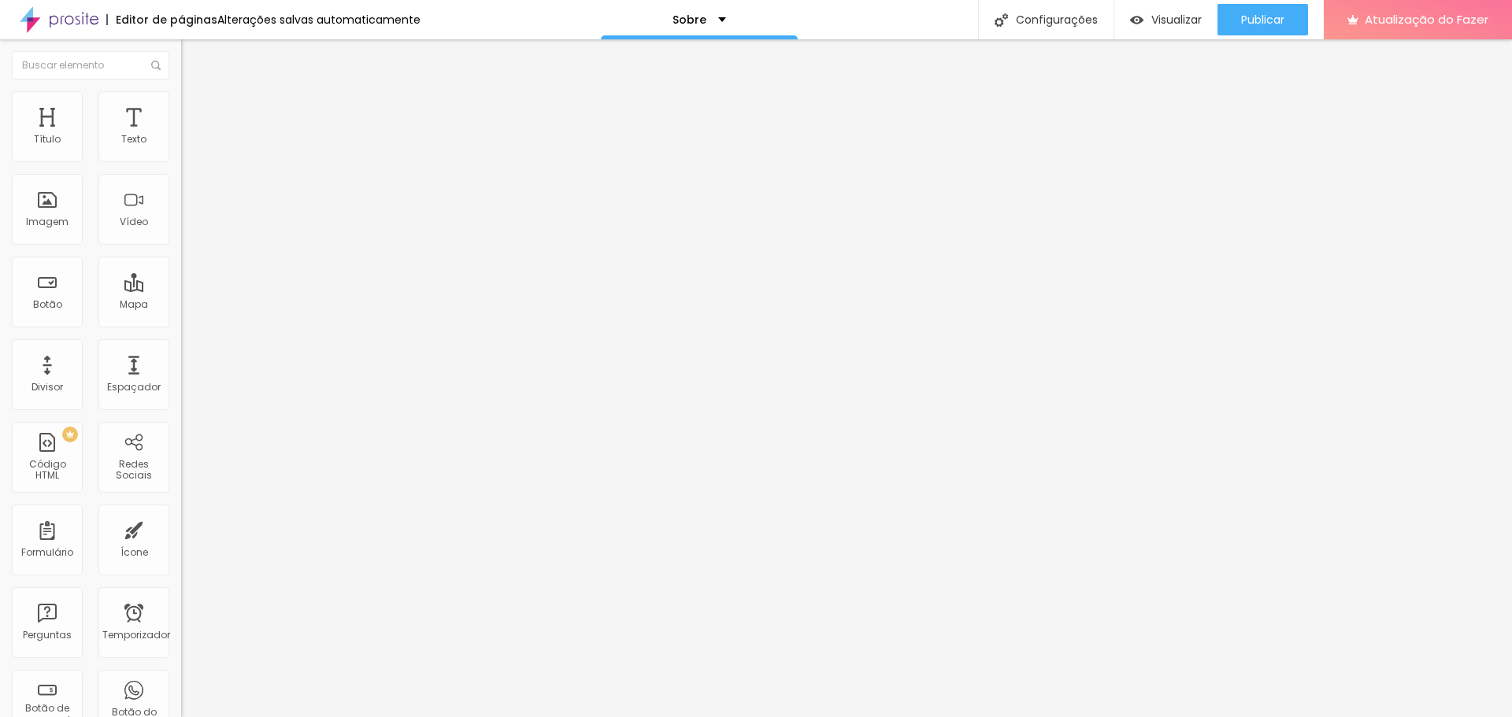
type input "80"
type input "75"
type input "70"
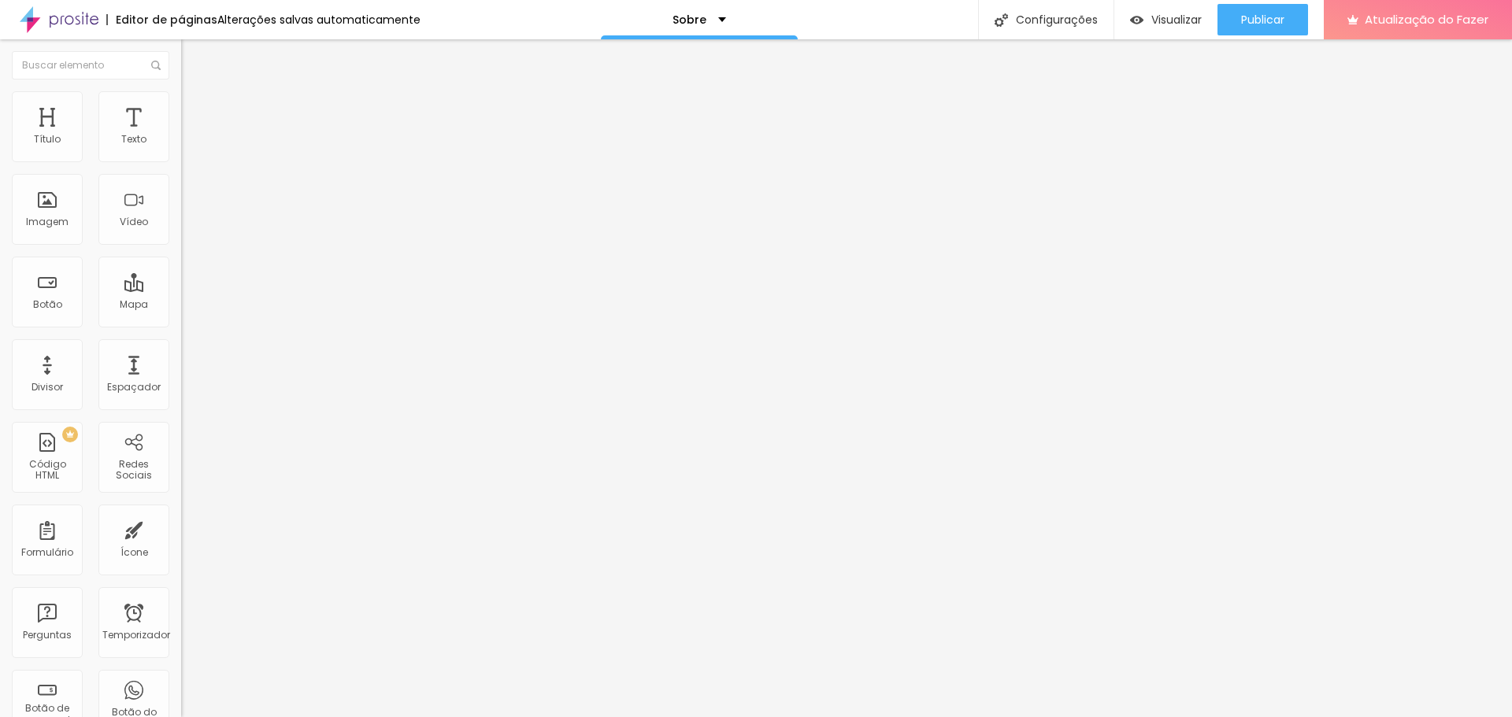
type input "70"
type input "65"
type input "100"
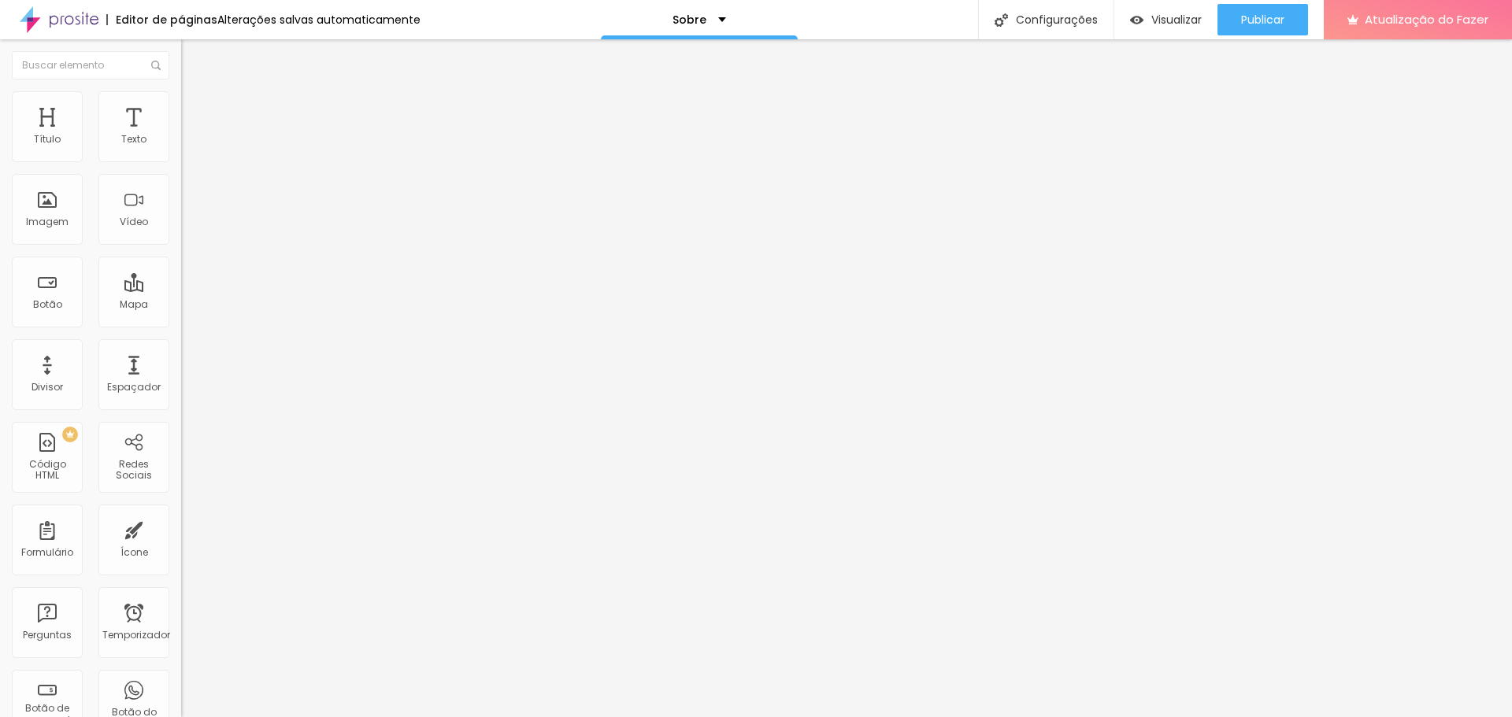
drag, startPoint x: 161, startPoint y: 166, endPoint x: 230, endPoint y: 169, distance: 68.5
click at [230, 161] on input "range" at bounding box center [232, 155] width 102 height 13
click at [181, 107] on img at bounding box center [188, 114] width 14 height 14
type input "2"
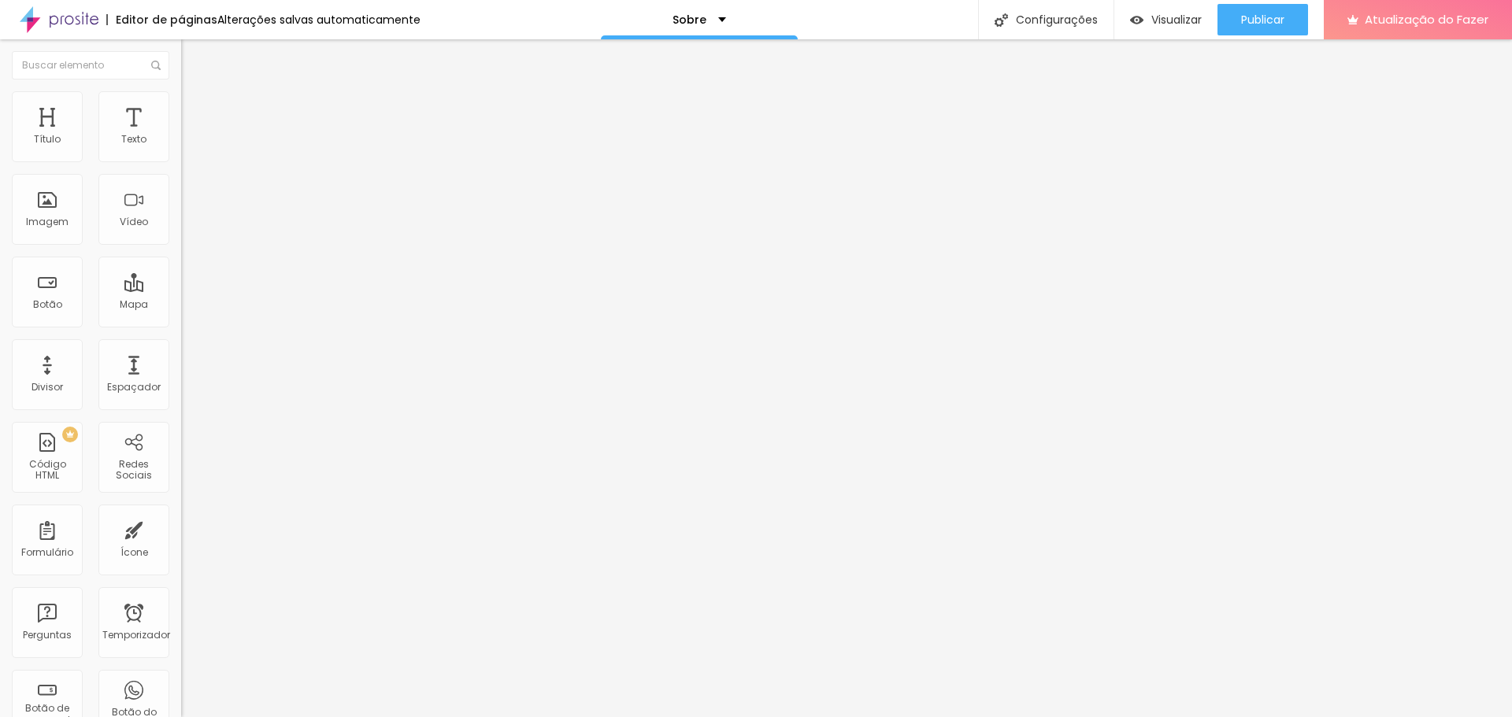
type input "0"
drag, startPoint x: 42, startPoint y: 156, endPoint x: 0, endPoint y: 156, distance: 41.7
type input "0"
click at [181, 306] on input "range" at bounding box center [232, 312] width 102 height 13
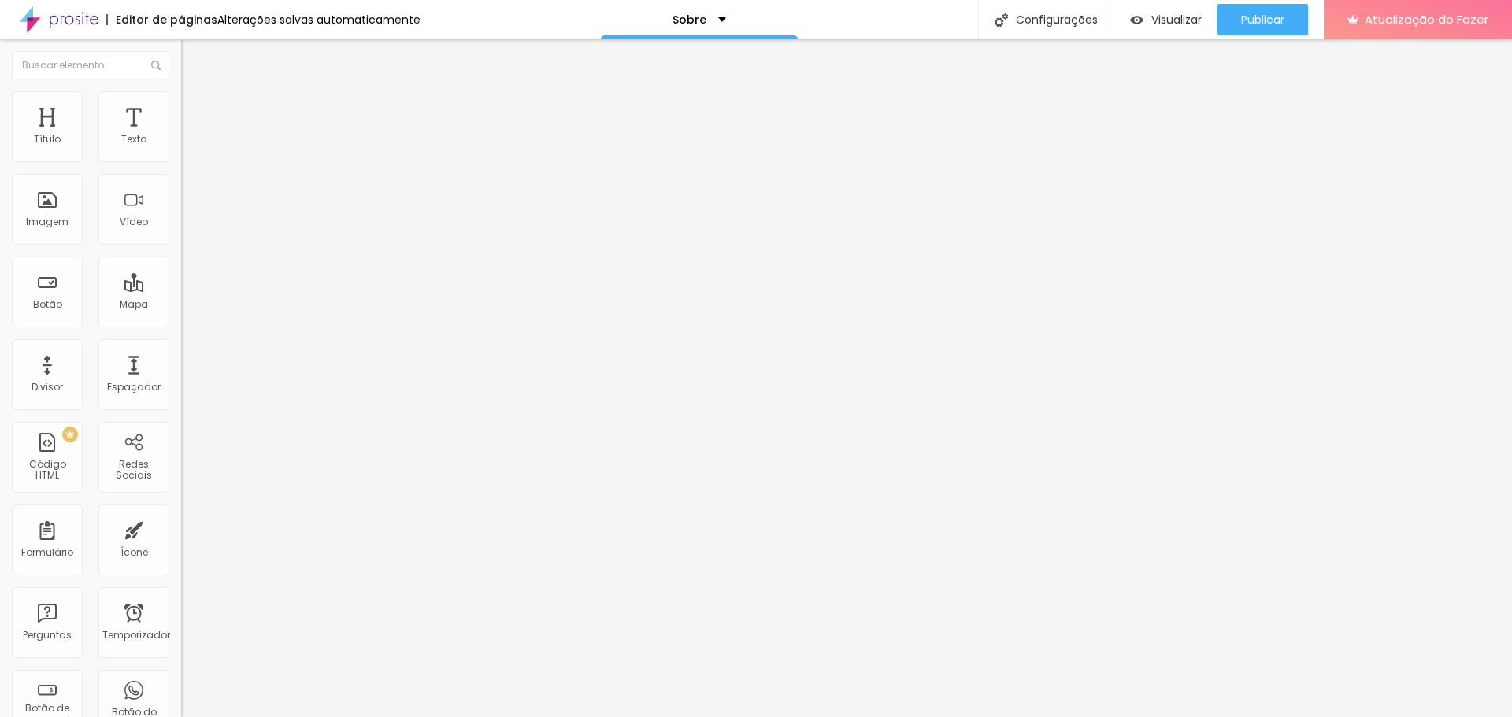
type input "4"
type input "0"
drag, startPoint x: 40, startPoint y: 186, endPoint x: 0, endPoint y: 187, distance: 40.2
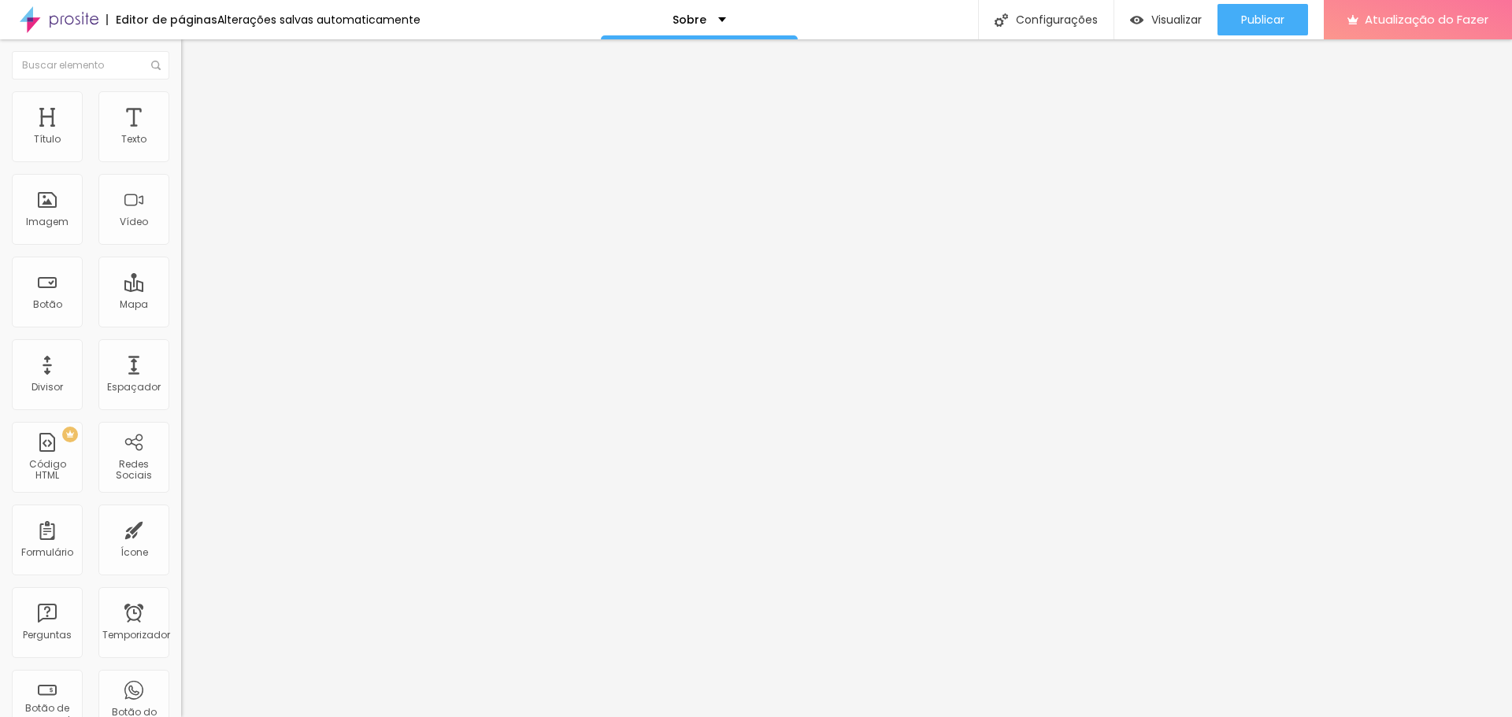
type input "0"
click at [181, 528] on input "range" at bounding box center [232, 534] width 102 height 13
click at [195, 93] on font "Conteúdo" at bounding box center [219, 86] width 49 height 13
click at [181, 99] on img at bounding box center [188, 98] width 14 height 14
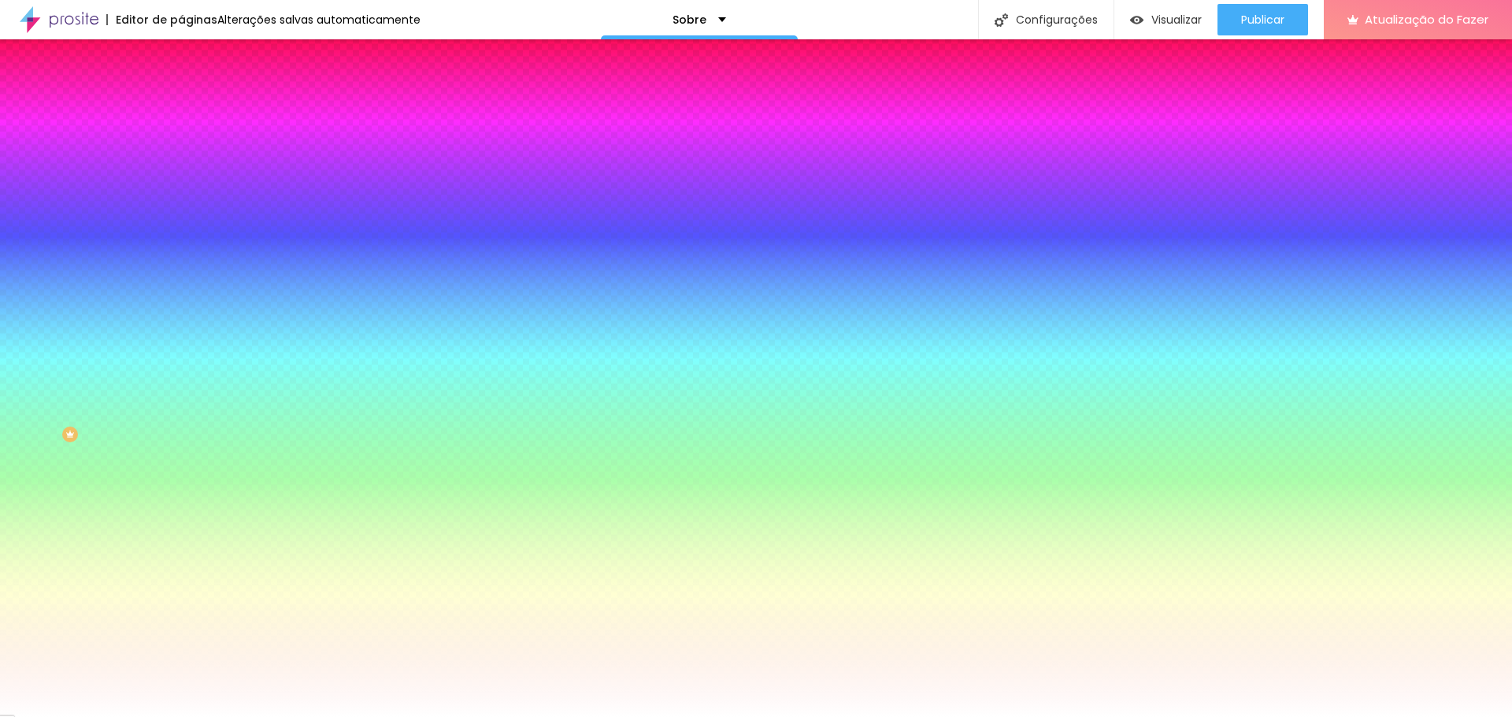
click at [181, 107] on li "Avançado" at bounding box center [271, 115] width 181 height 16
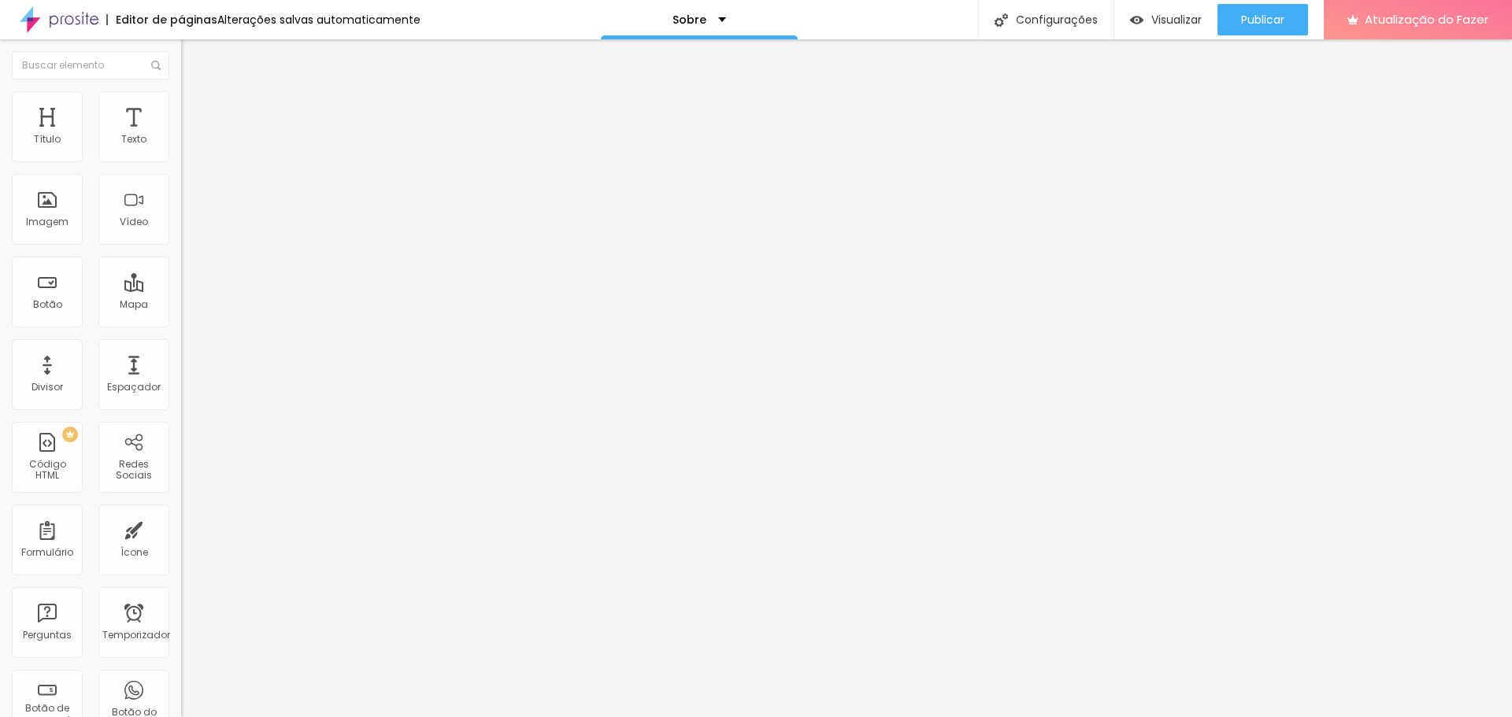
type input "15"
type input "10"
type input "5"
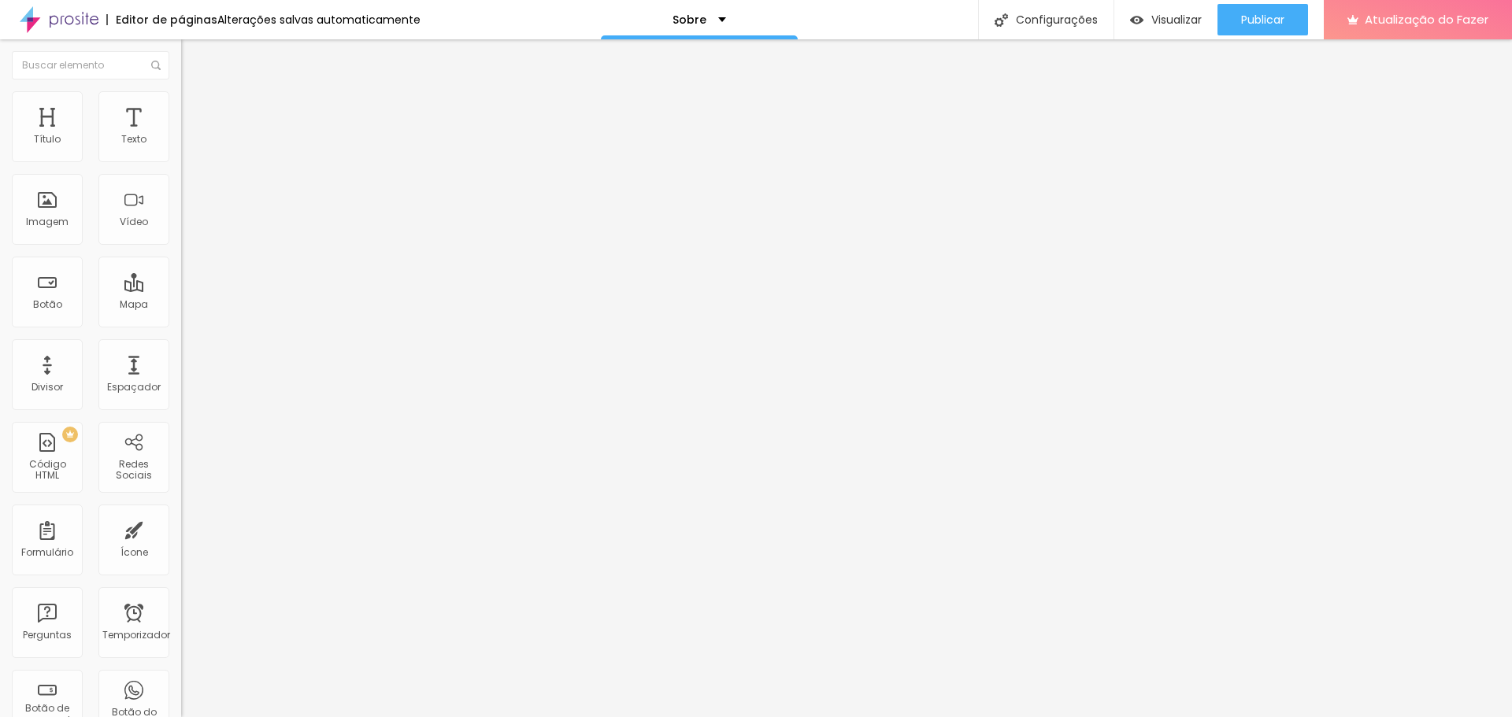
type input "5"
type input "0"
drag, startPoint x: 65, startPoint y: 154, endPoint x: 0, endPoint y: 153, distance: 65.4
type input "0"
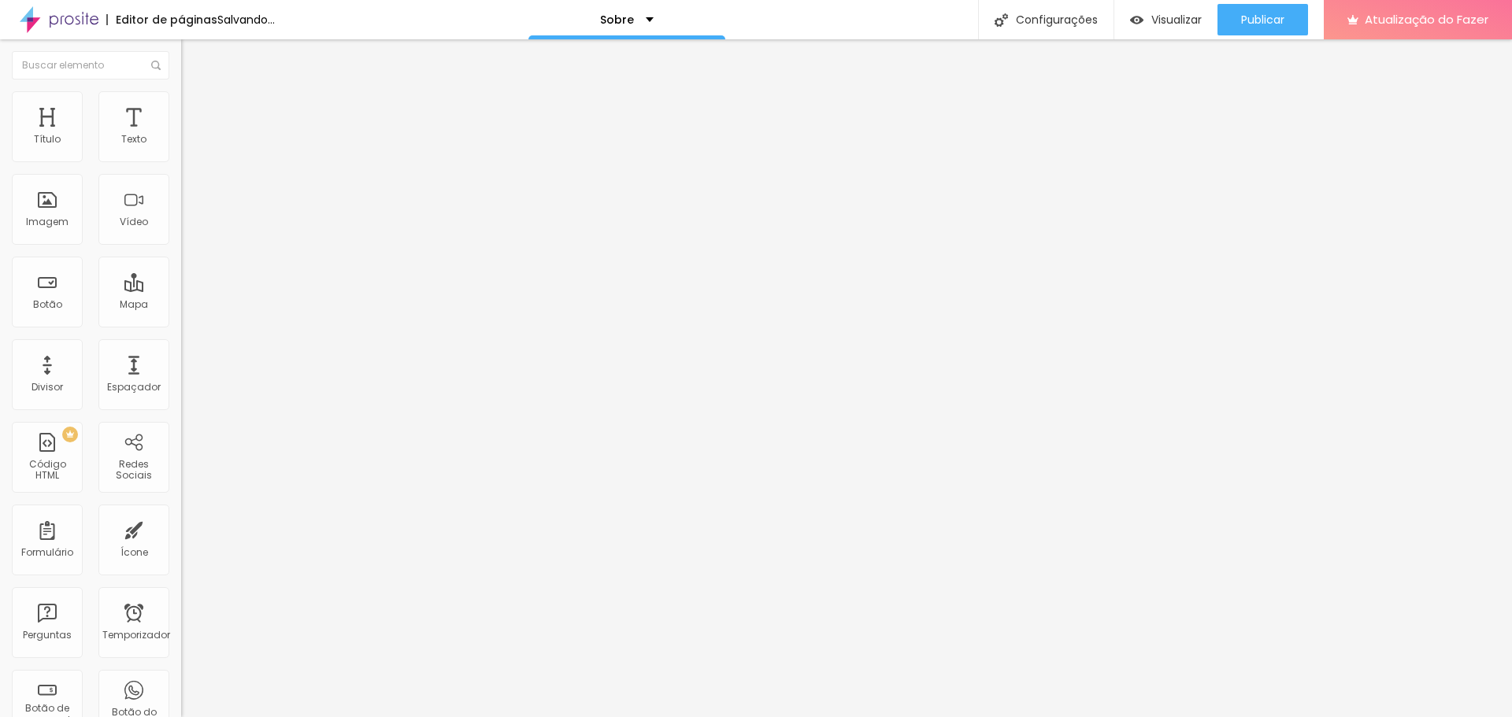
click at [181, 306] on input "range" at bounding box center [232, 312] width 102 height 13
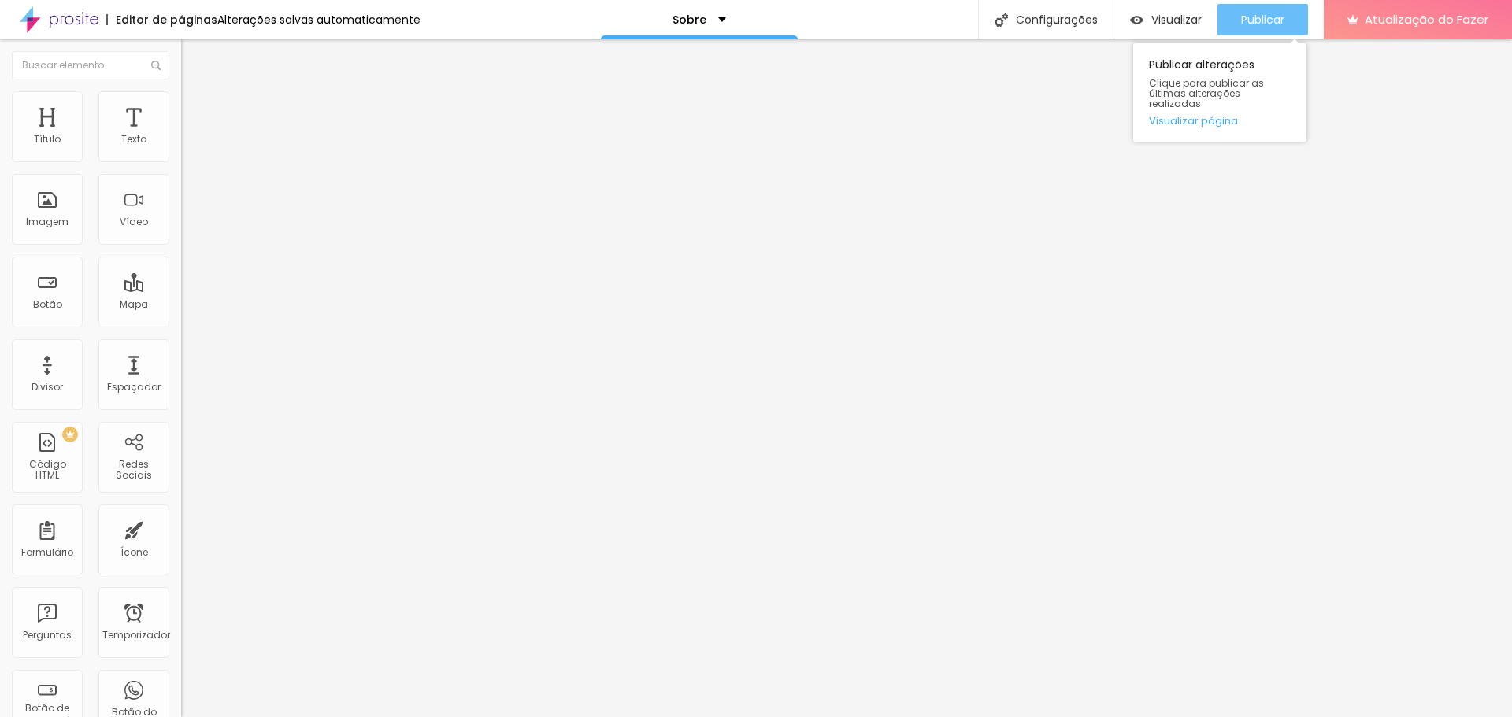
click at [1249, 23] on font "Publicar" at bounding box center [1262, 20] width 43 height 16
click at [191, 135] on font "Trocar imagem" at bounding box center [229, 128] width 76 height 13
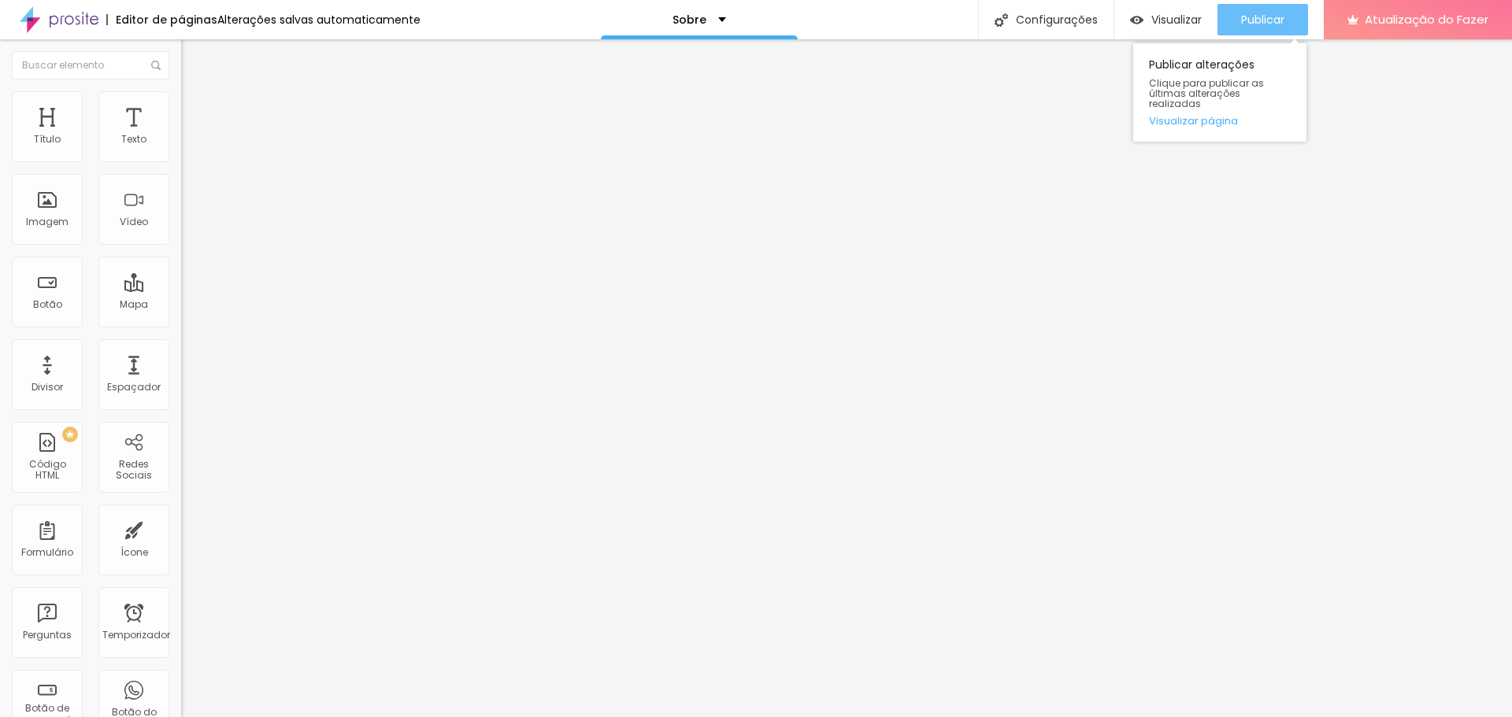
click at [1271, 13] on font "Publicar" at bounding box center [1262, 20] width 43 height 16
click at [1264, 13] on font "Publicar" at bounding box center [1262, 20] width 43 height 16
click at [181, 107] on li "Estilo" at bounding box center [271, 99] width 181 height 16
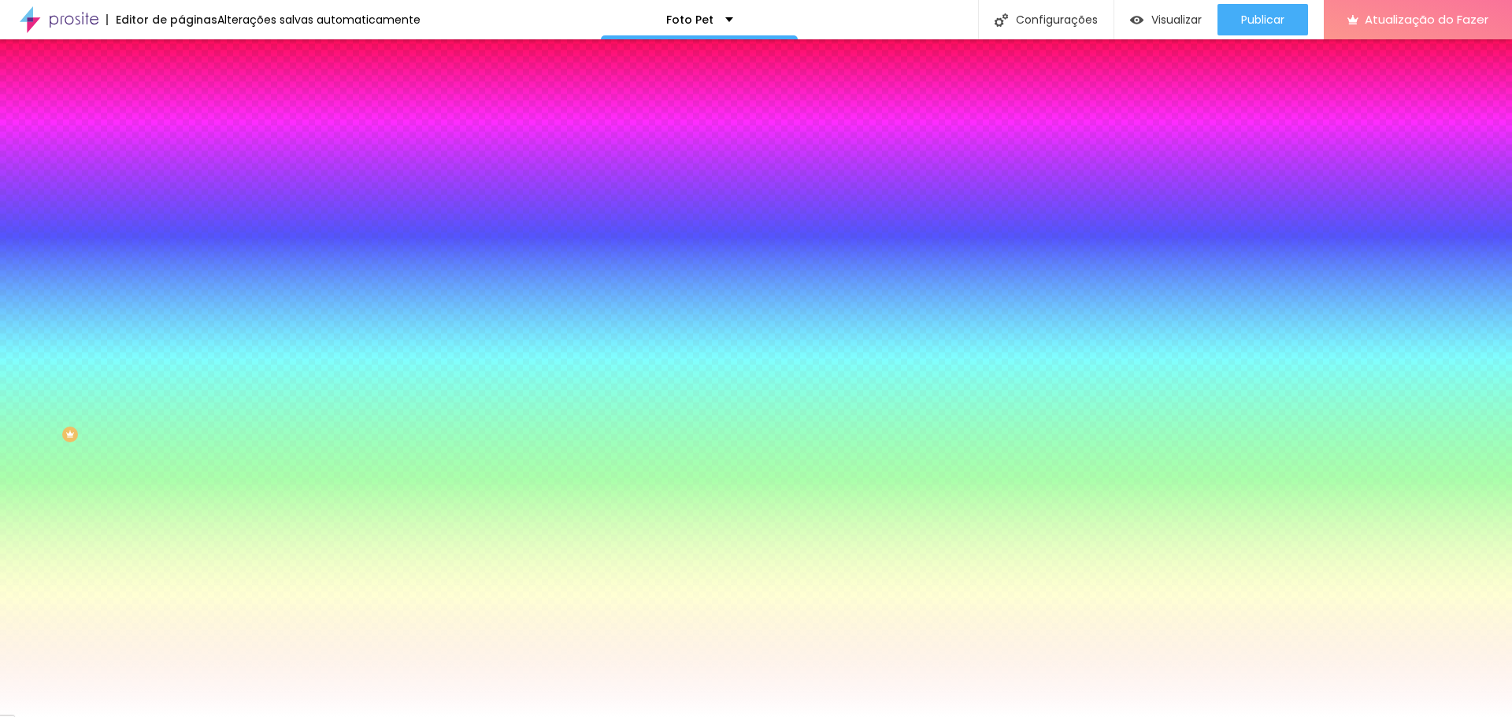
click at [181, 150] on div at bounding box center [271, 150] width 181 height 0
drag, startPoint x: 132, startPoint y: 157, endPoint x: 179, endPoint y: 157, distance: 47.2
click at [181, 157] on div "Cor de fundo Voltar ao padrão #F8F8F8 Tipografia Voltar ao padrão [PERSON_NAME]…" at bounding box center [271, 380] width 181 height 515
paste input "222222"
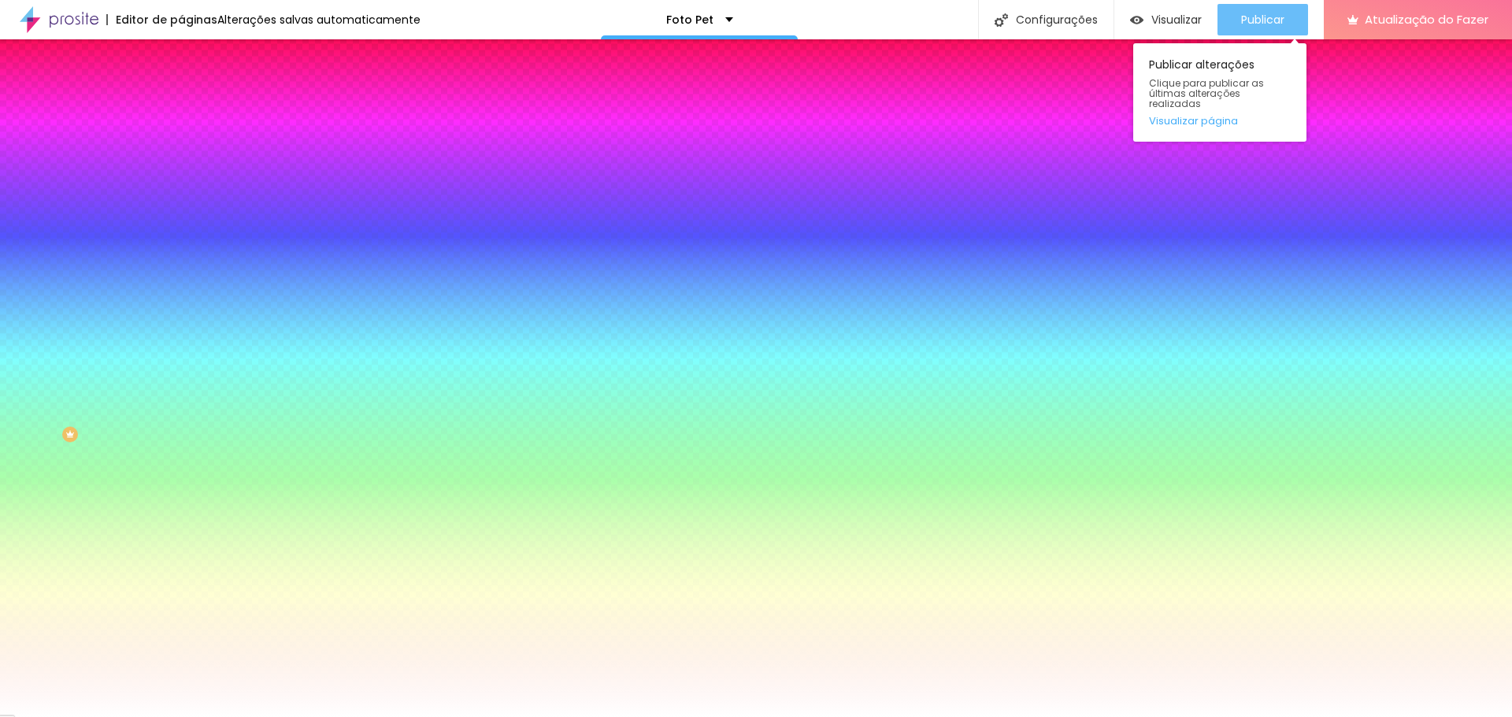
type input "#222222"
click at [1255, 22] on font "Publicar" at bounding box center [1262, 20] width 43 height 16
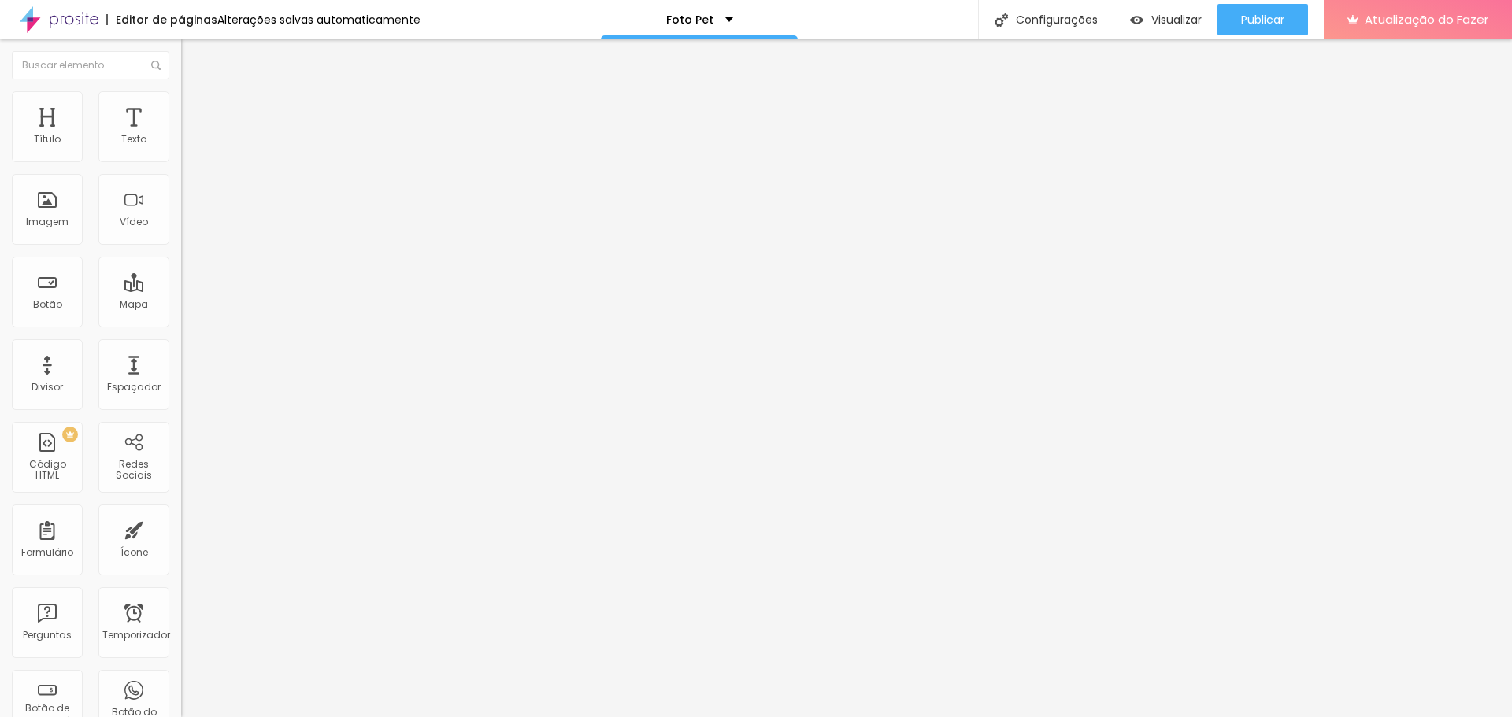
click at [191, 135] on font "Trocar imagem" at bounding box center [229, 128] width 76 height 13
click at [1281, 9] on div "Publicar" at bounding box center [1262, 19] width 43 height 31
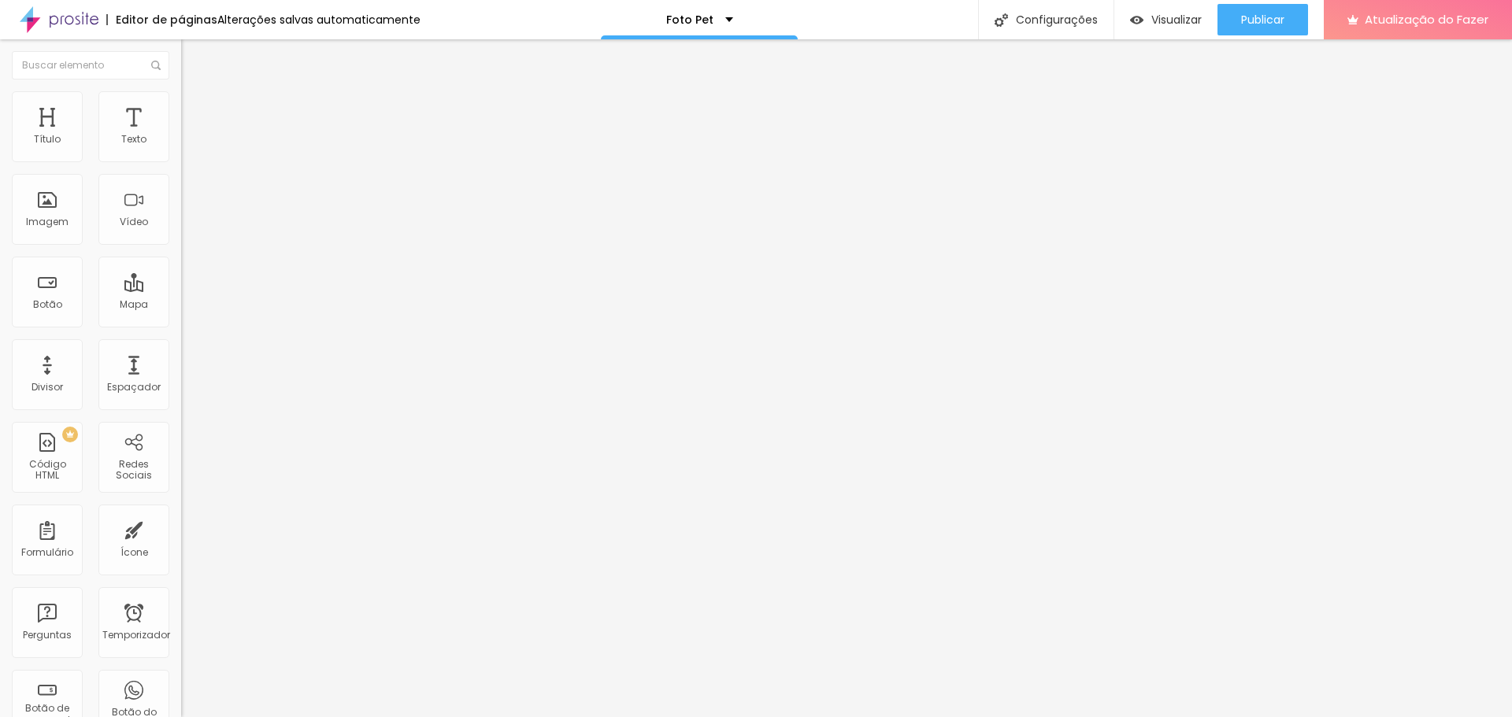
click at [191, 135] on font "Trocar imagem" at bounding box center [229, 128] width 76 height 13
click at [181, 246] on span "Original" at bounding box center [200, 239] width 38 height 13
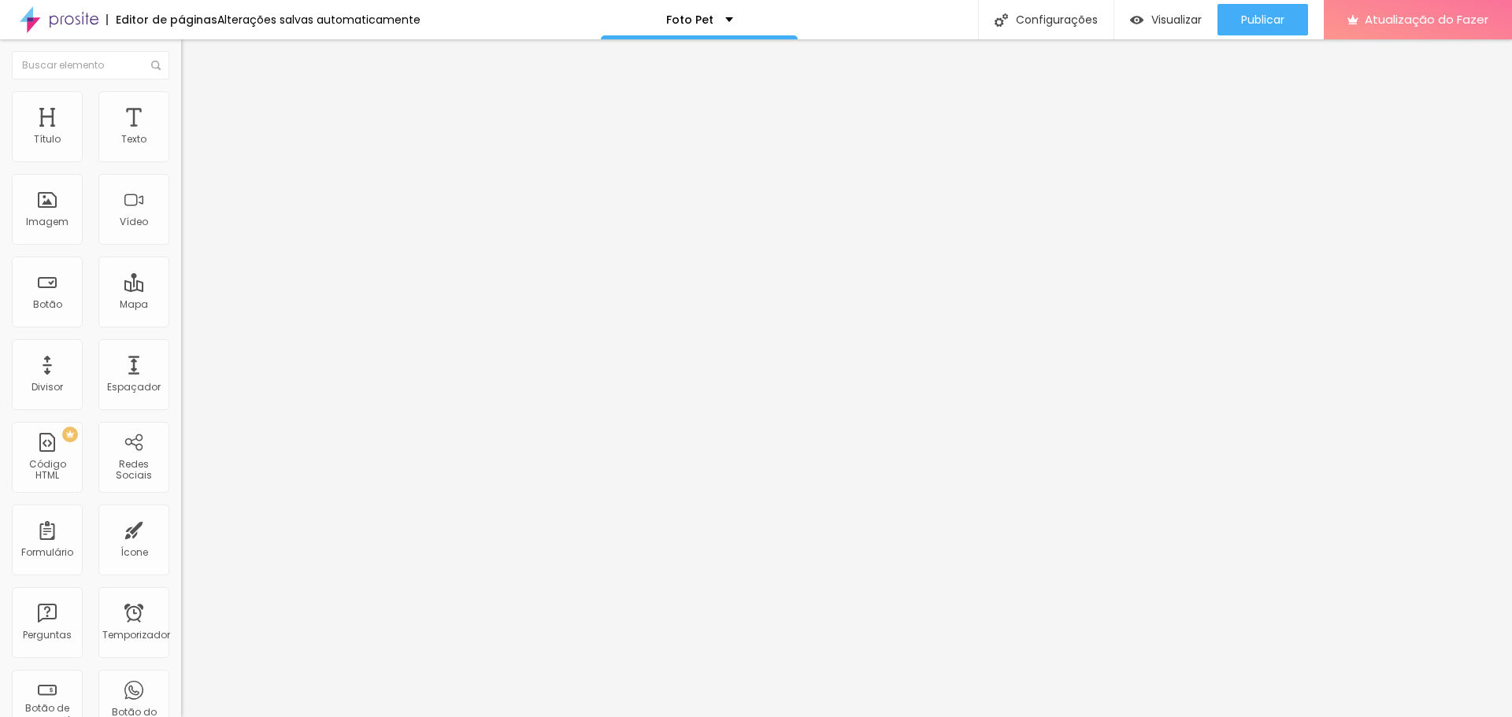
click at [181, 246] on span "Original" at bounding box center [200, 239] width 38 height 13
click at [191, 135] on font "Trocar imagem" at bounding box center [229, 128] width 76 height 13
click at [181, 95] on li "Estilo" at bounding box center [271, 99] width 181 height 16
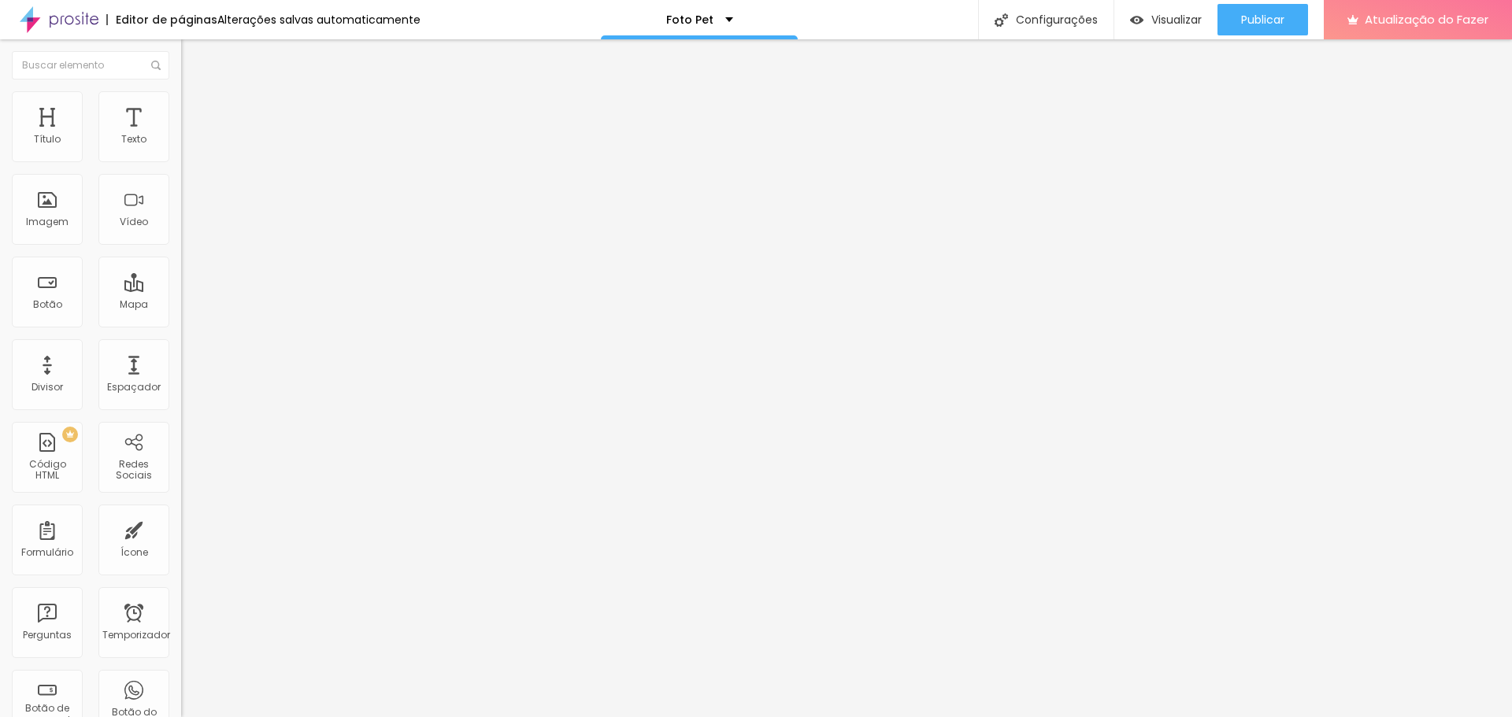
type input "95"
type input "80"
type input "75"
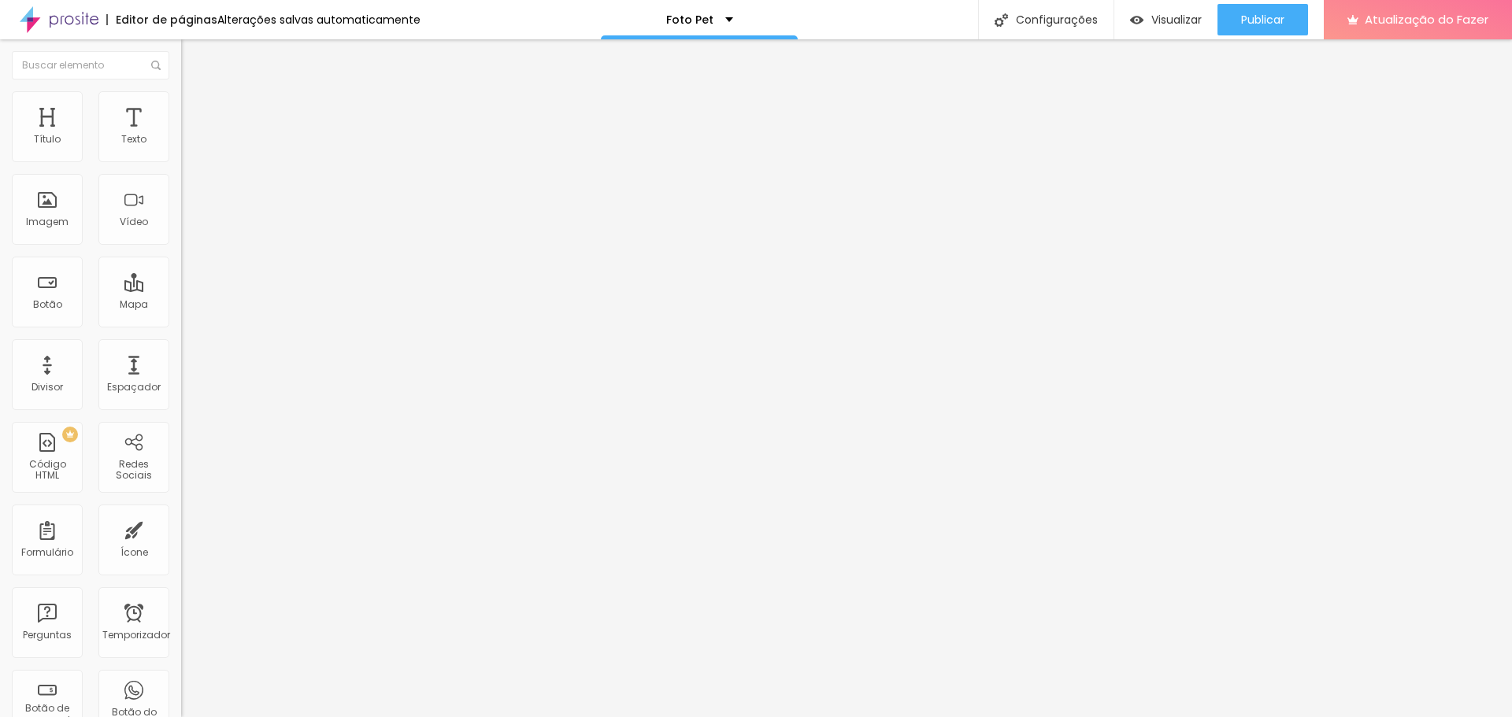
type input "75"
type input "70"
type input "65"
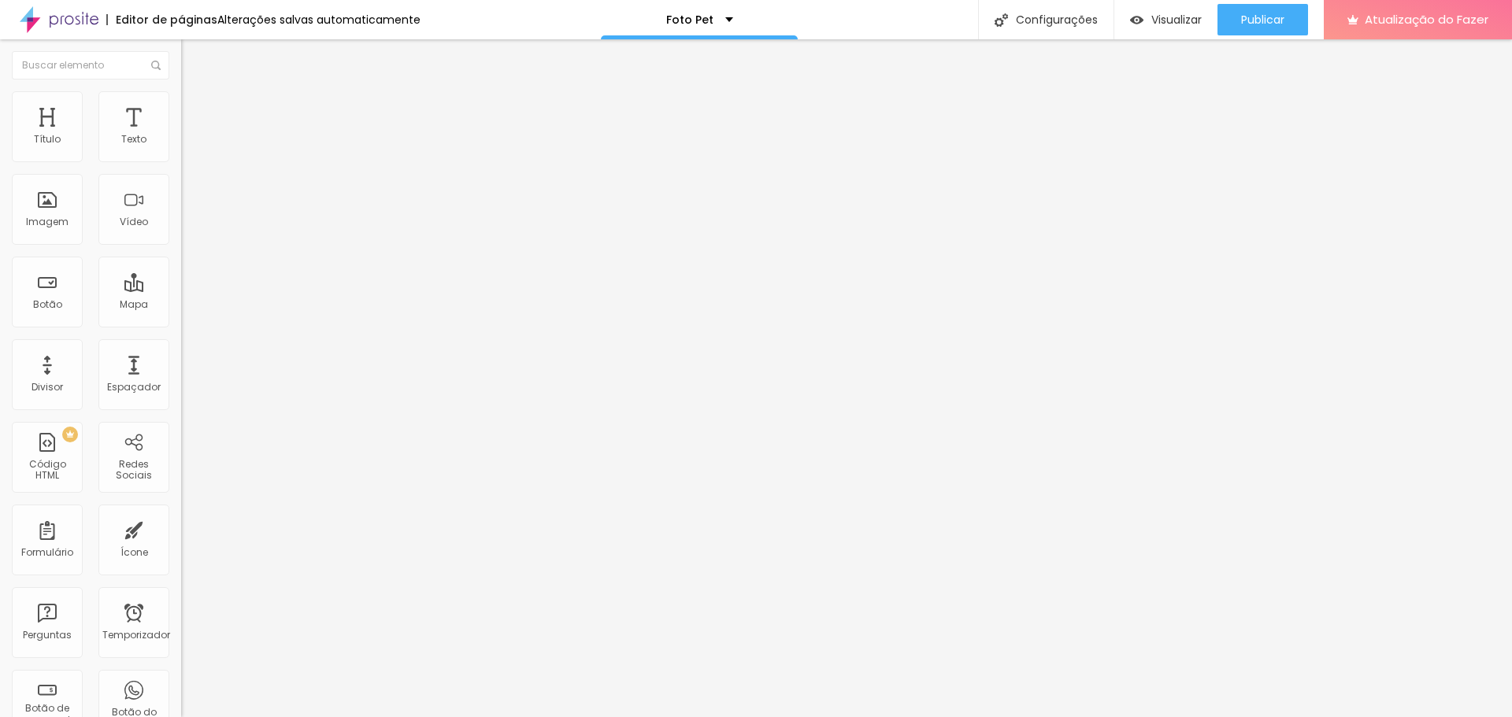
type input "60"
type input "65"
type input "70"
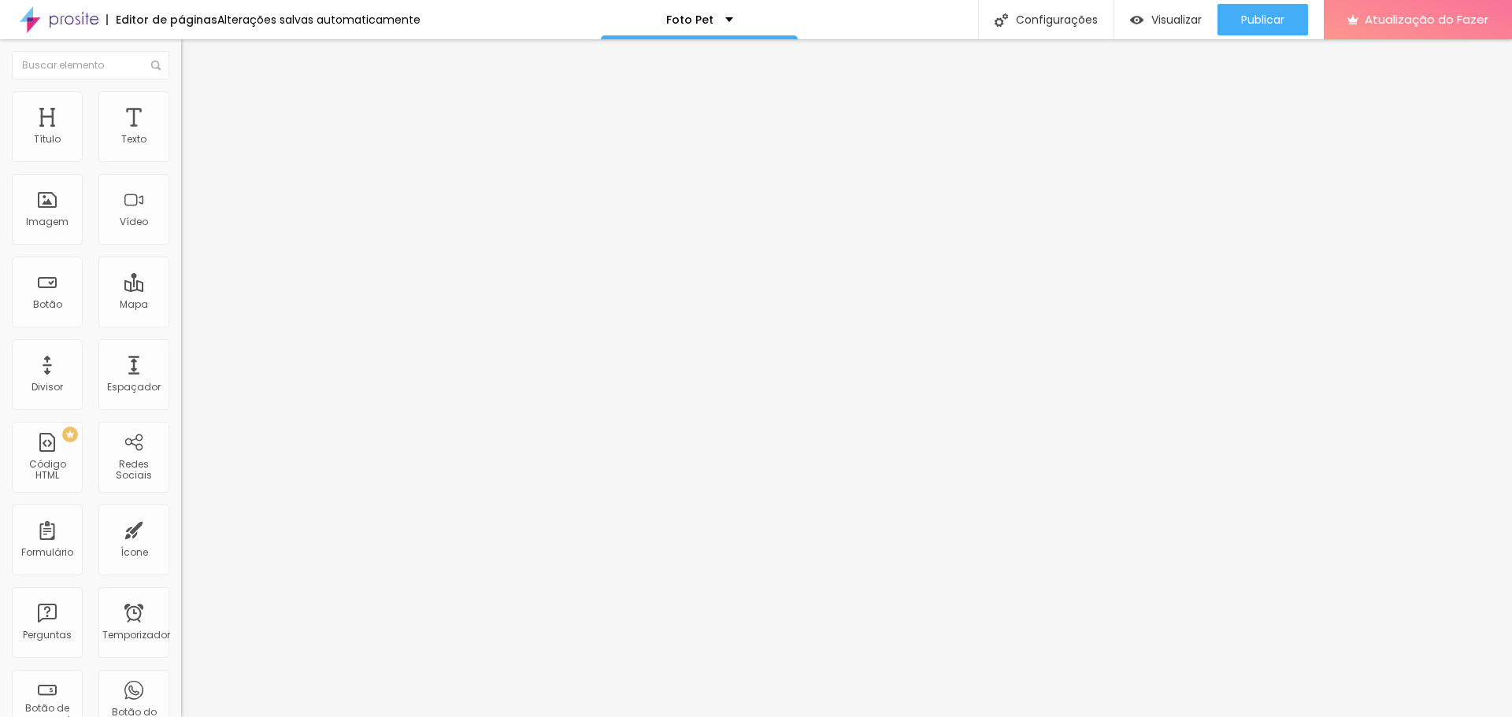
type input "70"
type input "75"
type input "80"
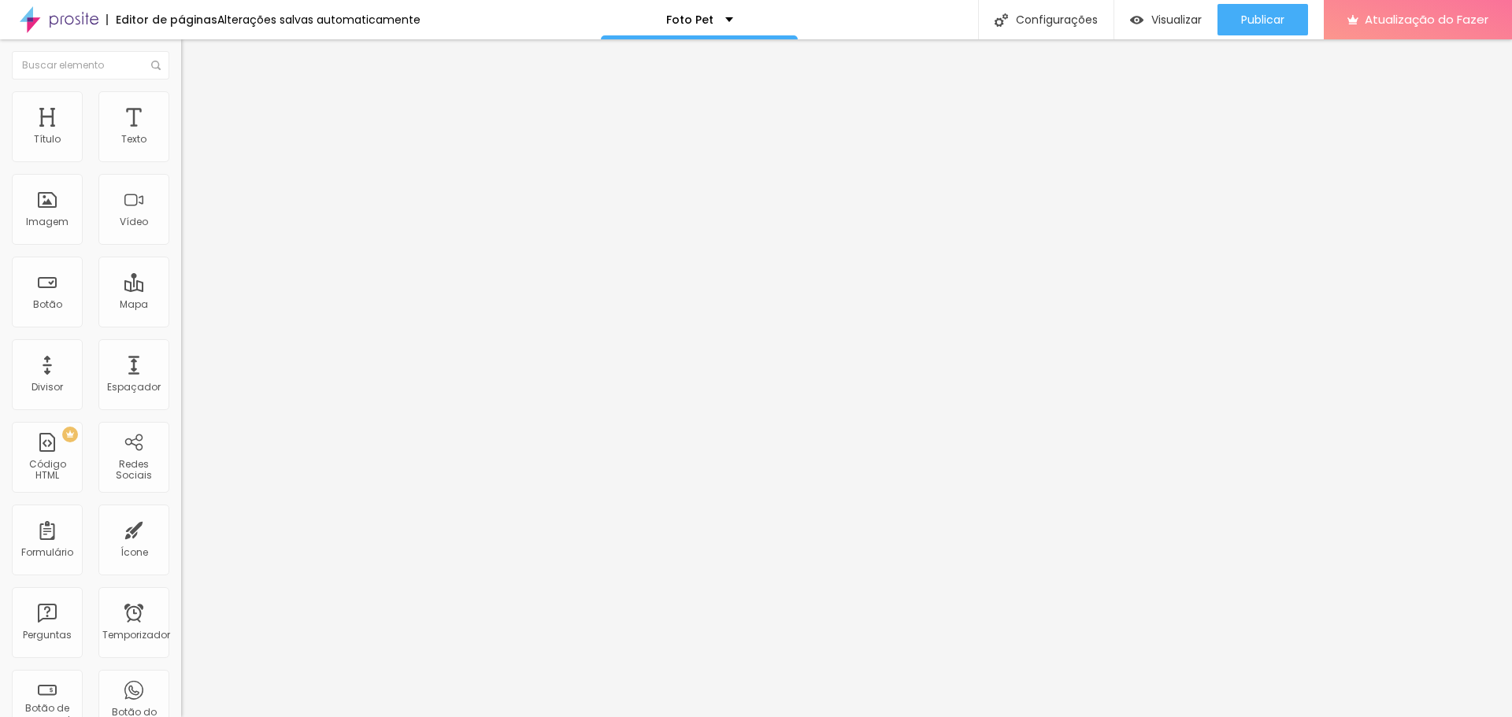
type input "85"
type input "90"
type input "95"
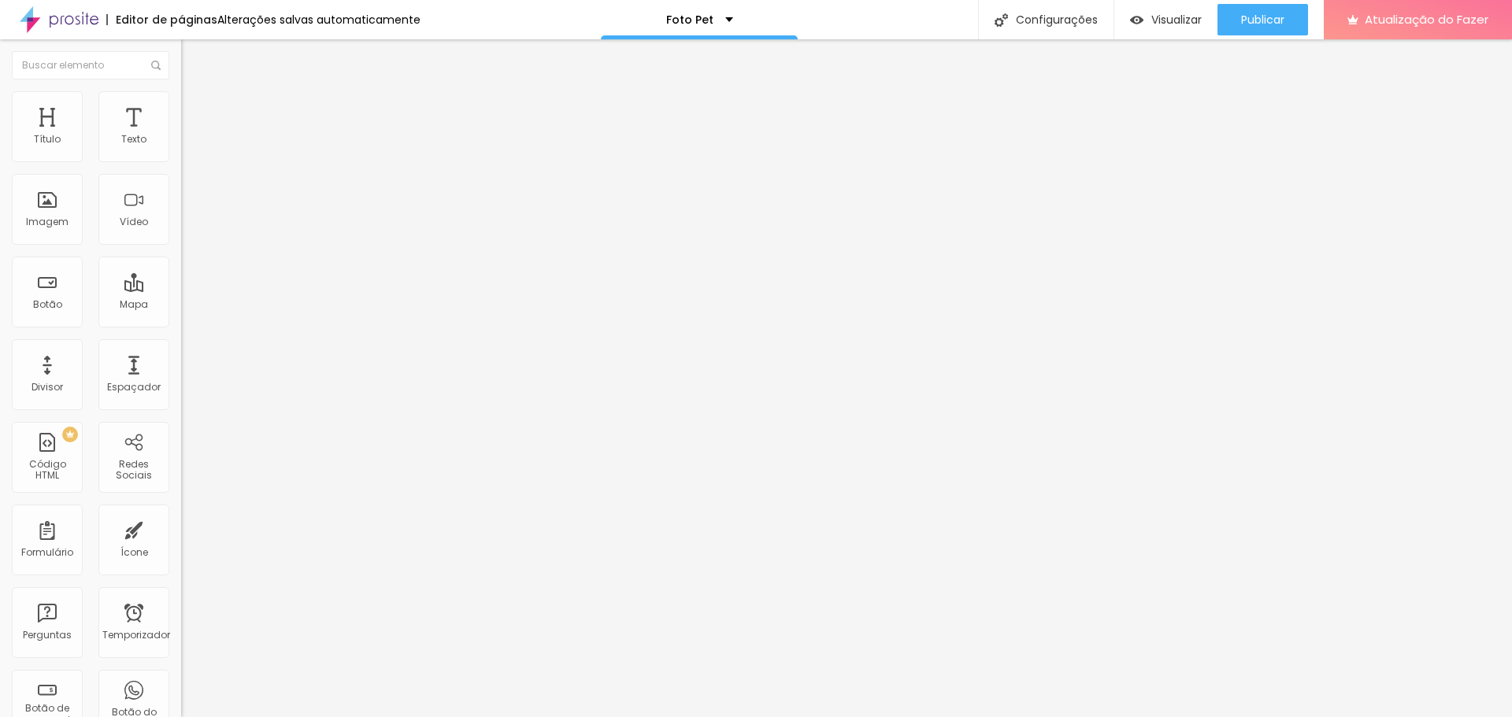
type input "95"
type input "100"
type input "95"
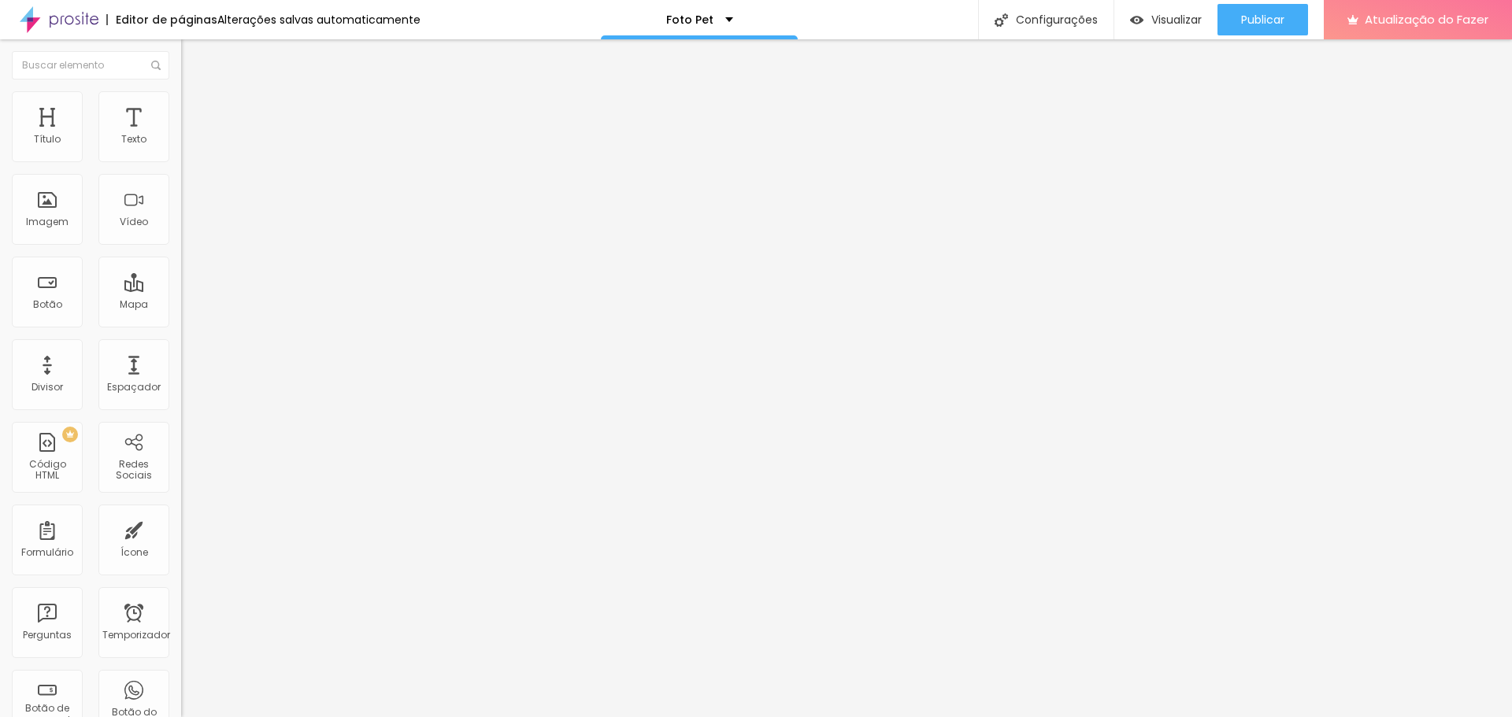
type input "100"
drag, startPoint x: 165, startPoint y: 166, endPoint x: 216, endPoint y: 170, distance: 51.3
click at [216, 161] on input "range" at bounding box center [232, 155] width 102 height 13
click at [191, 135] on font "Trocar imagem" at bounding box center [229, 128] width 76 height 13
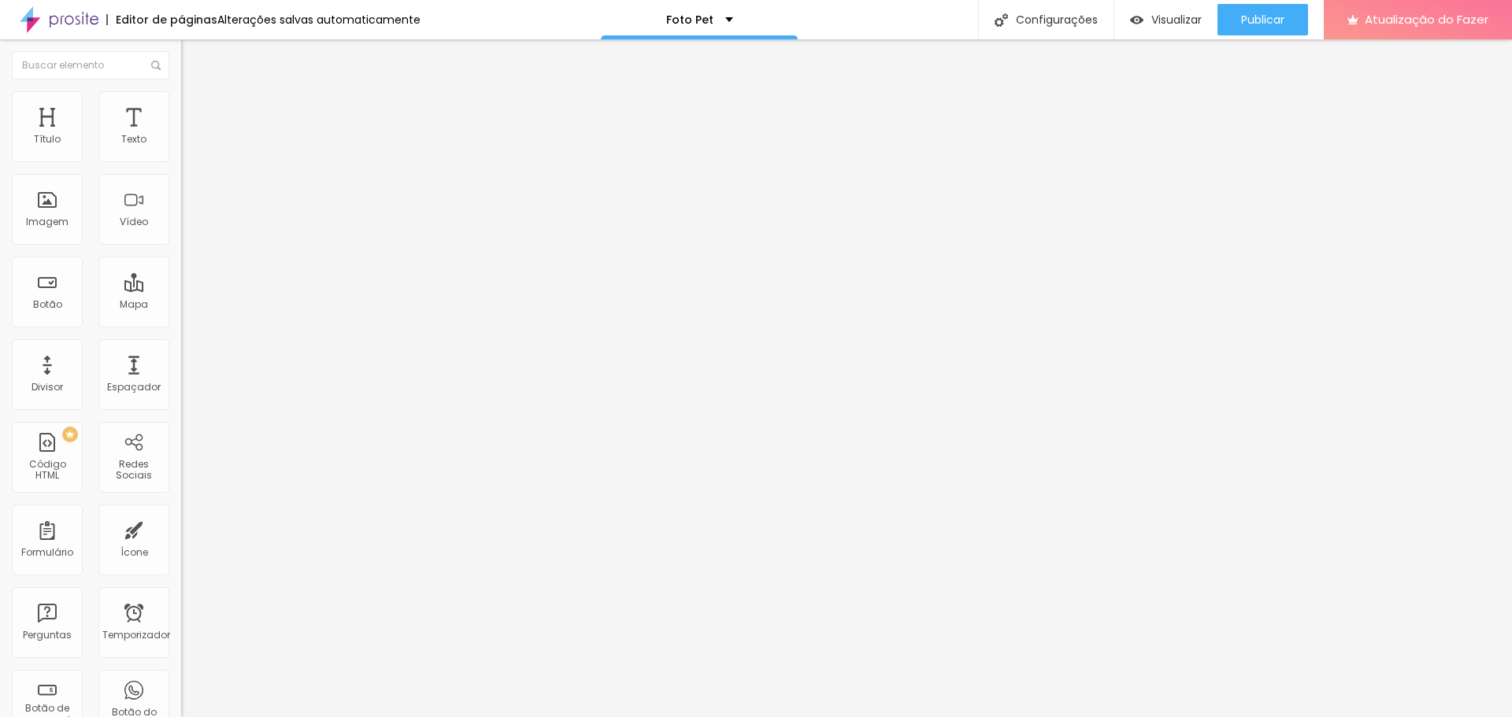
scroll to position [2520, 0]
click at [191, 135] on font "Trocar imagem" at bounding box center [229, 128] width 76 height 13
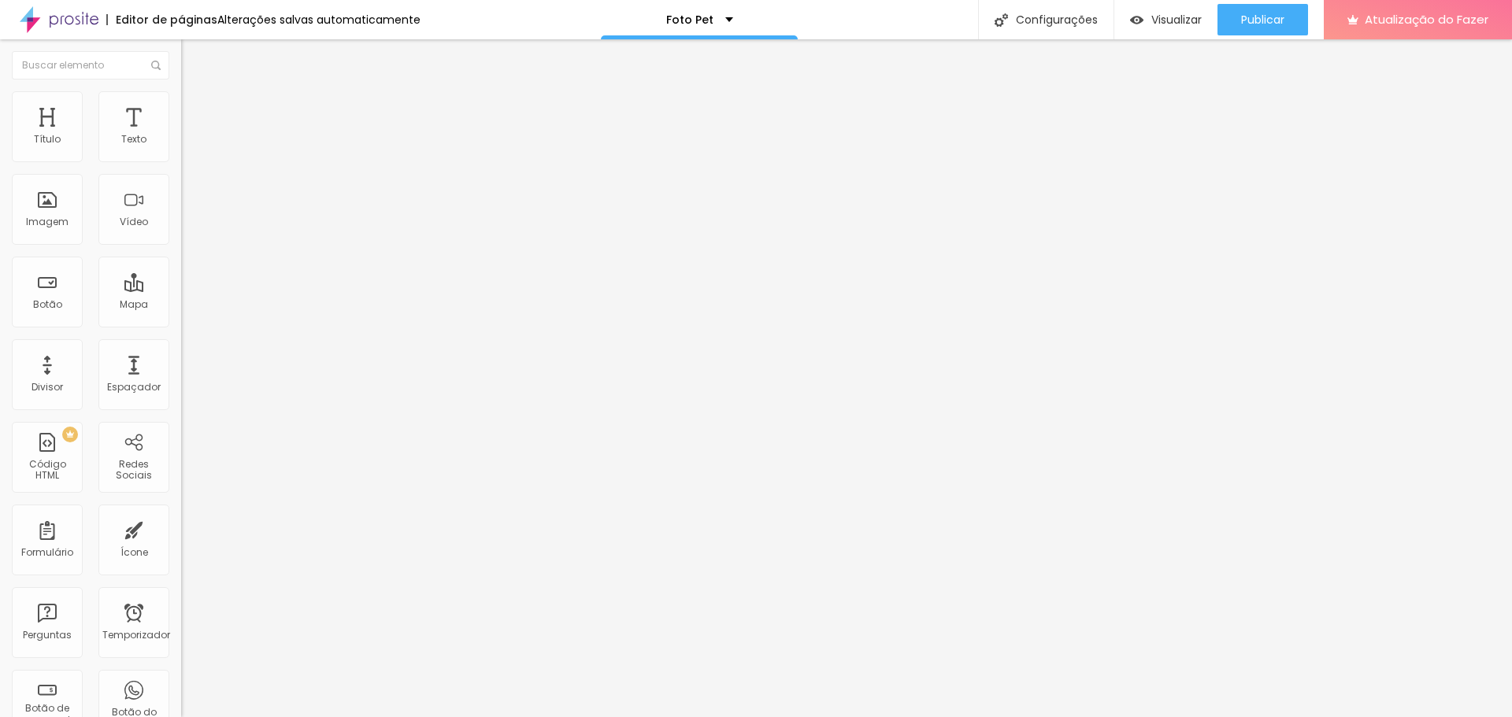
click at [191, 135] on font "Trocar imagem" at bounding box center [229, 128] width 76 height 13
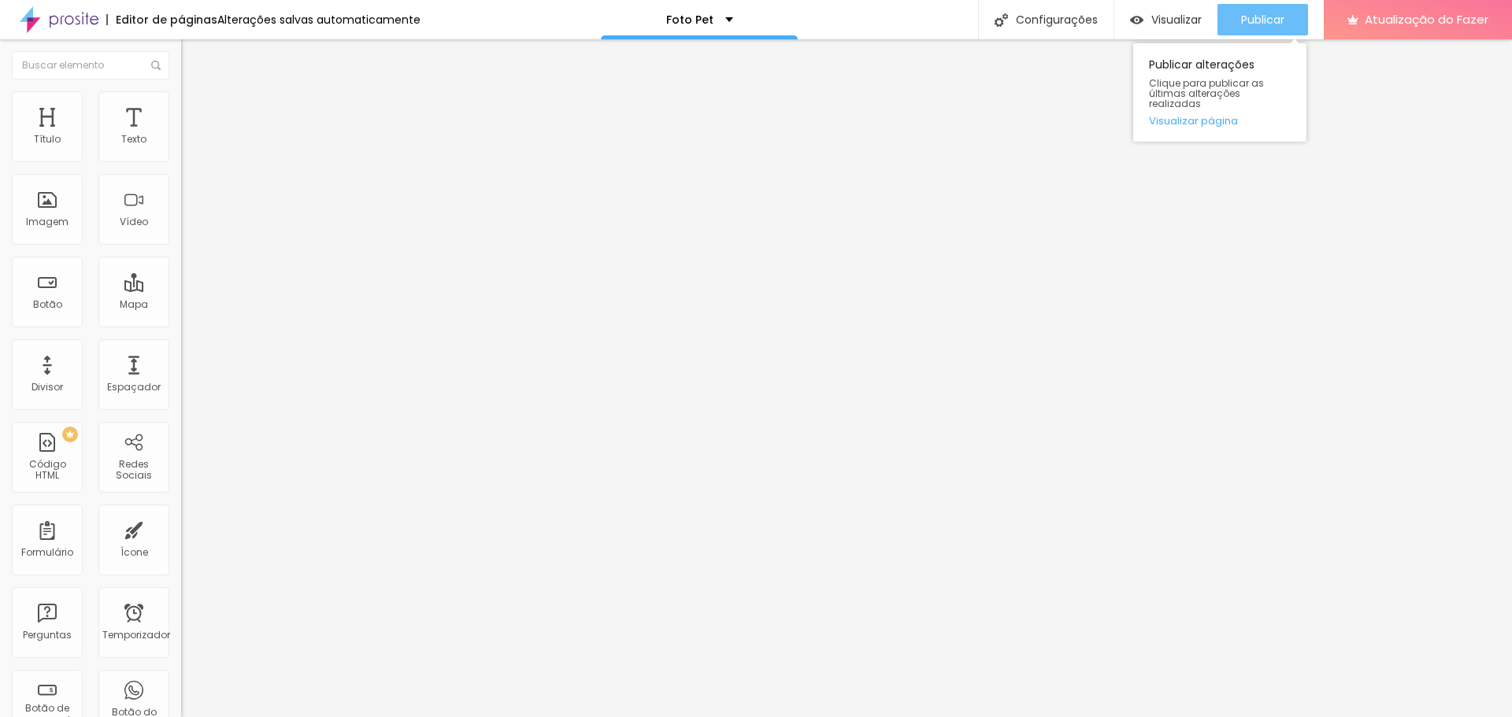
click at [1286, 11] on button "Publicar" at bounding box center [1262, 19] width 91 height 31
click at [1264, 12] on font "Publicar" at bounding box center [1262, 20] width 43 height 16
click at [191, 135] on font "Trocar imagem" at bounding box center [229, 128] width 76 height 13
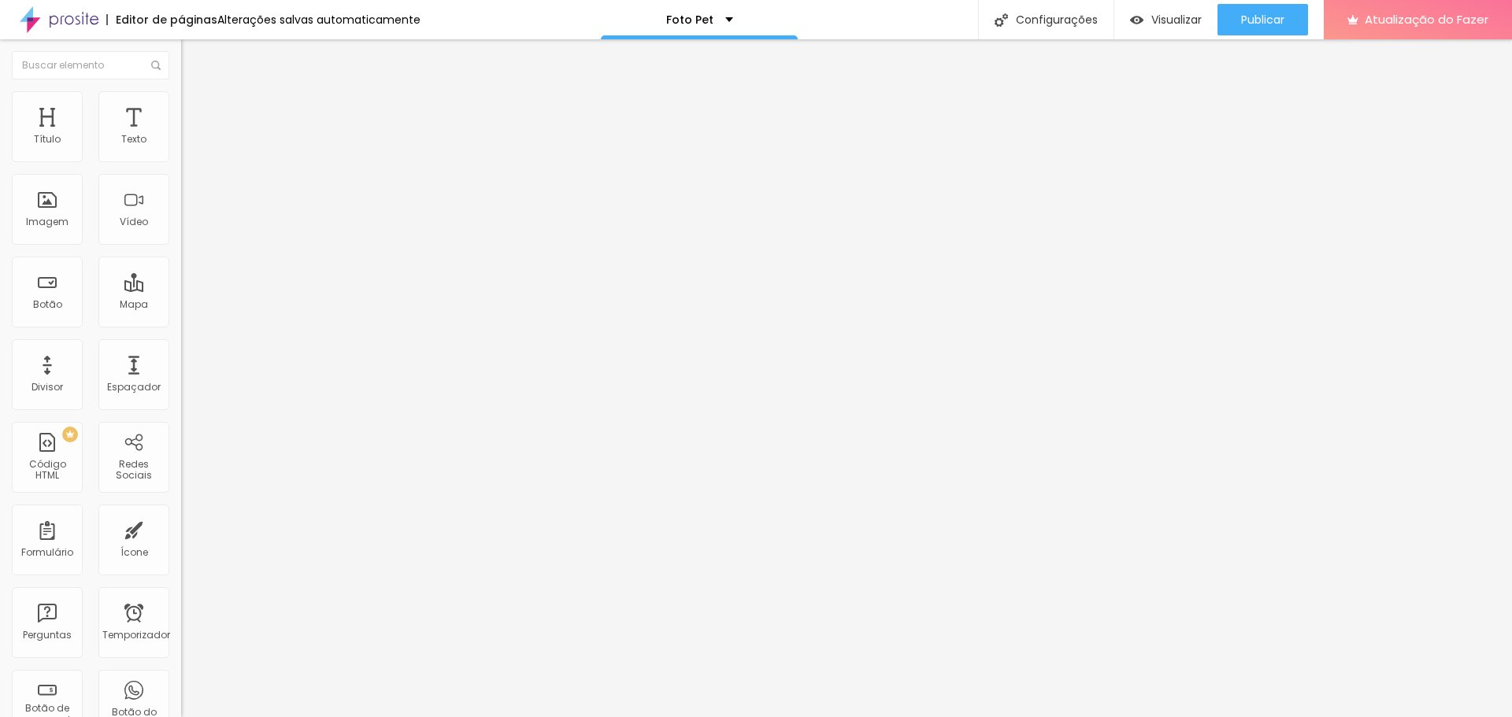
click at [1248, 22] on font "Publicar" at bounding box center [1262, 20] width 43 height 16
click at [1173, 21] on font "Visualizar" at bounding box center [1162, 20] width 50 height 16
click at [1267, 20] on font "Publicar" at bounding box center [1262, 20] width 43 height 16
click at [1052, 9] on div "Configurações" at bounding box center [1045, 19] width 135 height 39
